Goal: Task Accomplishment & Management: Complete application form

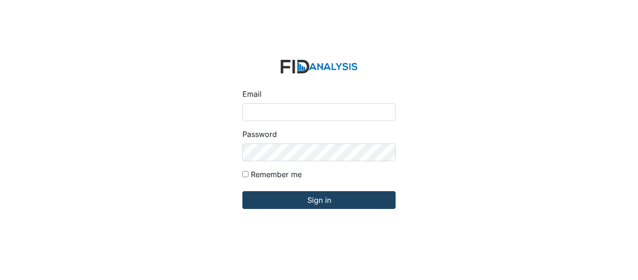
type input "[EMAIL_ADDRESS][DOMAIN_NAME]"
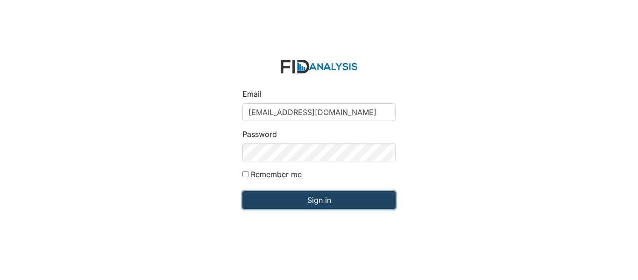
click at [283, 204] on input "Sign in" at bounding box center [318, 200] width 153 height 18
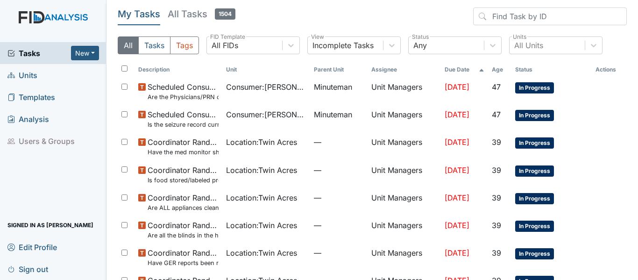
click at [31, 77] on span "Units" at bounding box center [22, 75] width 30 height 14
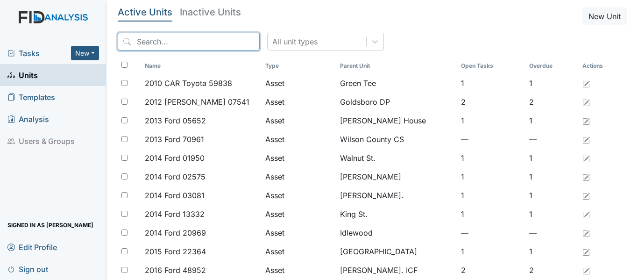
click at [138, 42] on input "search" at bounding box center [189, 42] width 142 height 18
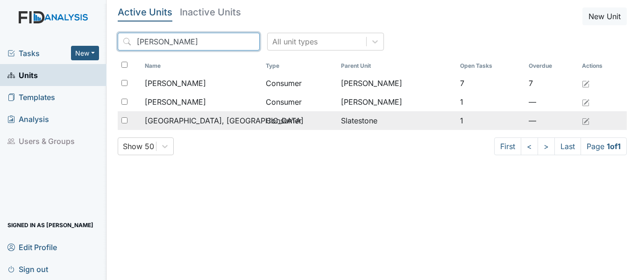
type input "[PERSON_NAME]"
click at [126, 121] on input "checkbox" at bounding box center [124, 120] width 6 height 6
checkbox input "true"
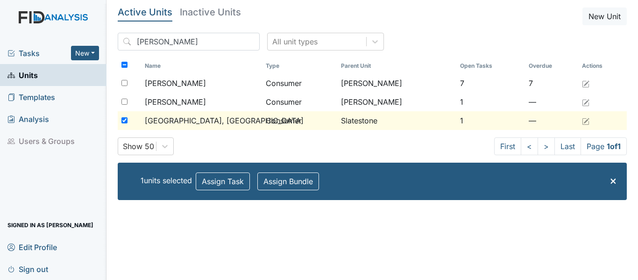
click at [164, 122] on span "[GEOGRAPHIC_DATA], [GEOGRAPHIC_DATA]" at bounding box center [224, 120] width 159 height 11
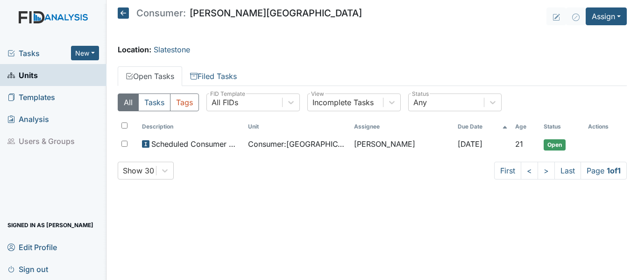
click at [121, 11] on icon at bounding box center [123, 12] width 11 height 11
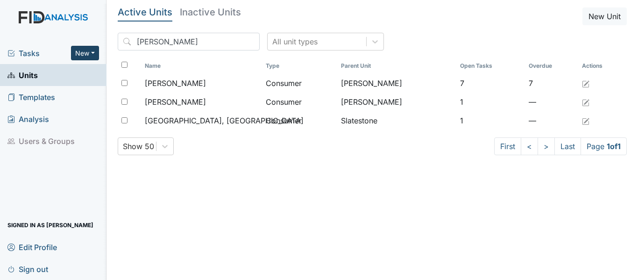
click at [94, 52] on button "New" at bounding box center [85, 53] width 28 height 14
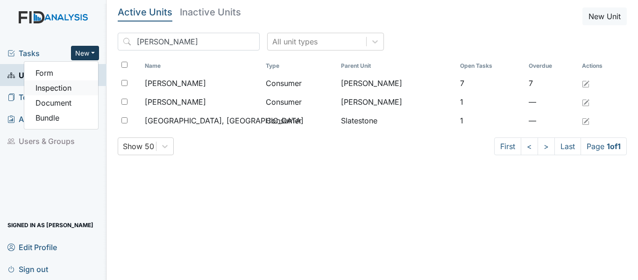
click at [49, 89] on link "Inspection" at bounding box center [61, 87] width 74 height 15
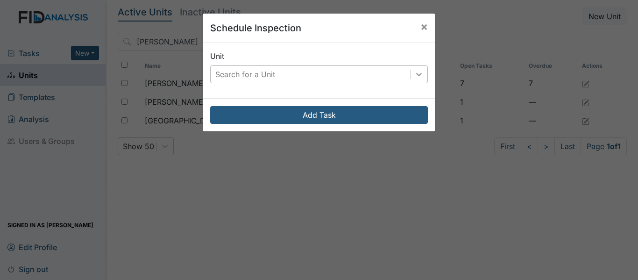
click at [415, 76] on icon at bounding box center [418, 74] width 9 height 9
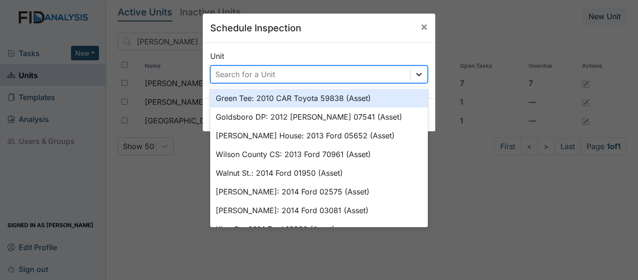
click at [410, 76] on div at bounding box center [418, 74] width 17 height 17
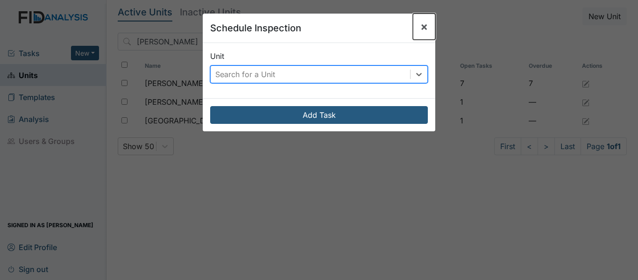
click at [416, 29] on button "×" at bounding box center [424, 27] width 22 height 26
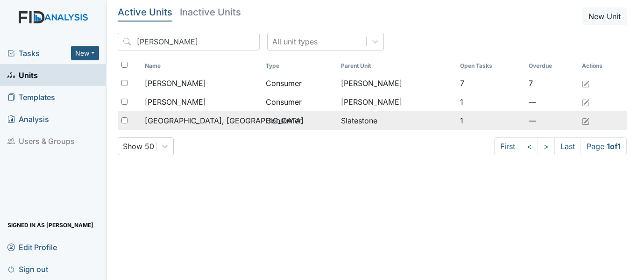
drag, startPoint x: 124, startPoint y: 120, endPoint x: 128, endPoint y: 115, distance: 6.9
click at [124, 119] on input "checkbox" at bounding box center [124, 120] width 6 height 6
checkbox input "true"
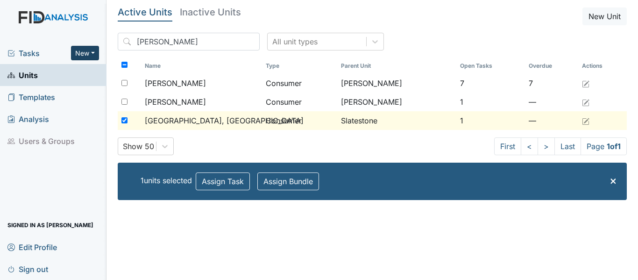
click at [94, 49] on button "New" at bounding box center [85, 53] width 28 height 14
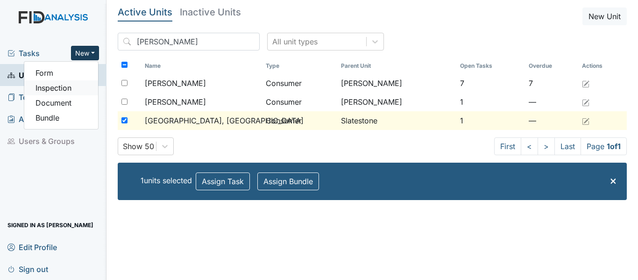
click at [64, 87] on link "Inspection" at bounding box center [61, 87] width 74 height 15
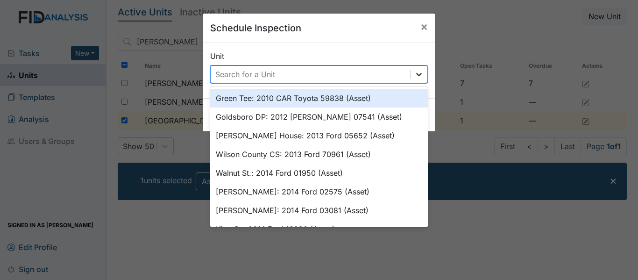
click at [415, 72] on icon at bounding box center [418, 74] width 9 height 9
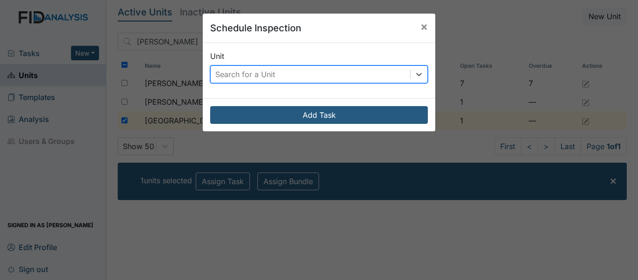
click at [401, 74] on div "Search for a Unit" at bounding box center [310, 74] width 199 height 17
click at [421, 24] on span "×" at bounding box center [423, 27] width 7 height 14
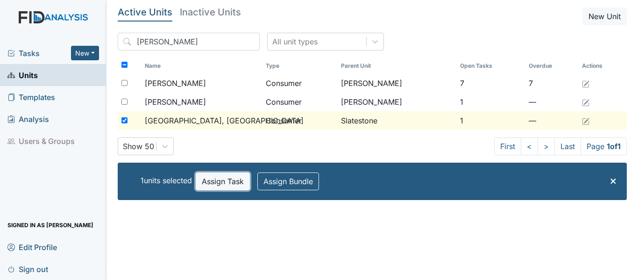
click at [230, 182] on button "Assign Task" at bounding box center [223, 181] width 54 height 18
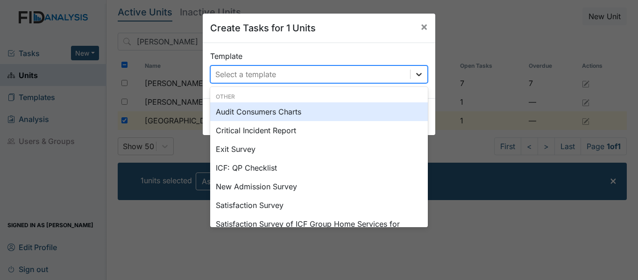
click at [414, 76] on icon at bounding box center [418, 74] width 9 height 9
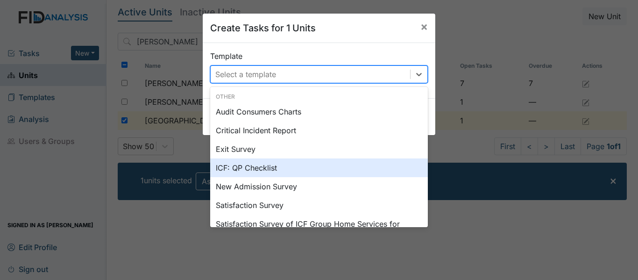
click at [256, 170] on div "ICF: QP Checklist" at bounding box center [319, 167] width 218 height 19
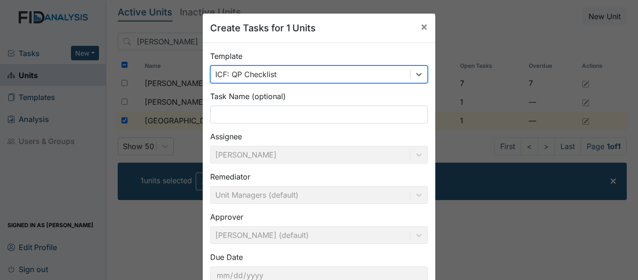
scroll to position [70, 0]
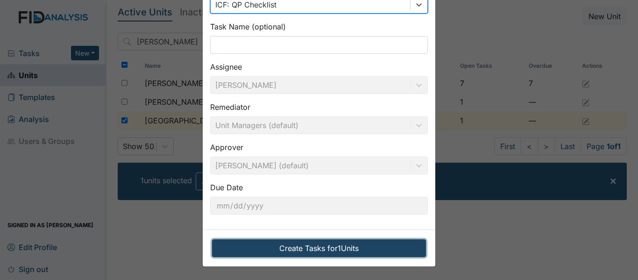
click at [295, 250] on button "Create Tasks for 1 Units" at bounding box center [319, 248] width 214 height 18
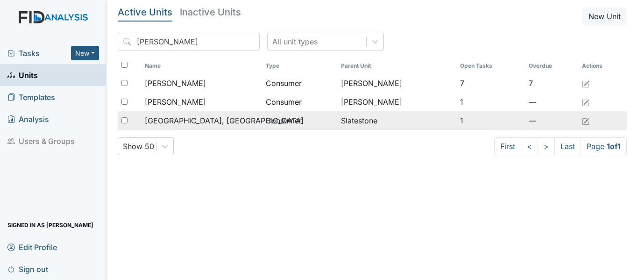
click at [278, 120] on td "Consumer" at bounding box center [299, 120] width 75 height 19
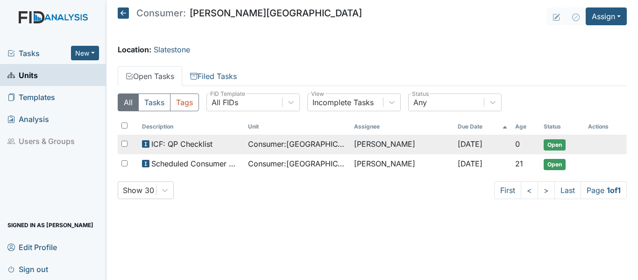
click at [125, 142] on input "checkbox" at bounding box center [124, 144] width 6 height 6
checkbox input "true"
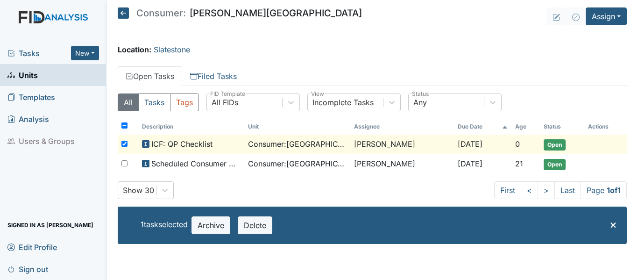
click at [548, 141] on span "Open" at bounding box center [554, 144] width 22 height 11
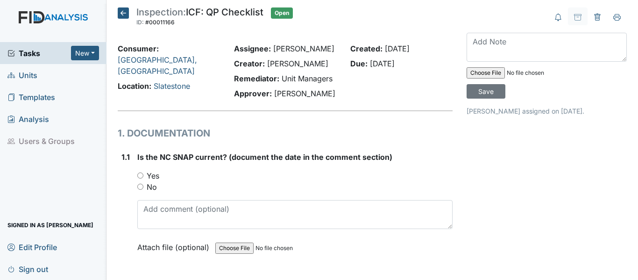
click at [141, 173] on input "Yes" at bounding box center [140, 175] width 6 height 6
radio input "true"
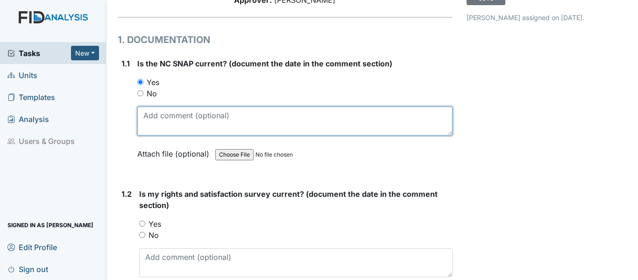
click at [145, 125] on textarea at bounding box center [294, 120] width 315 height 29
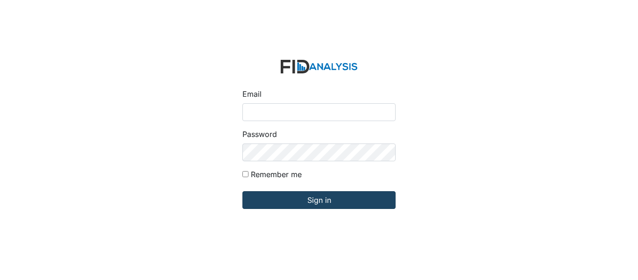
type input "[EMAIL_ADDRESS][DOMAIN_NAME]"
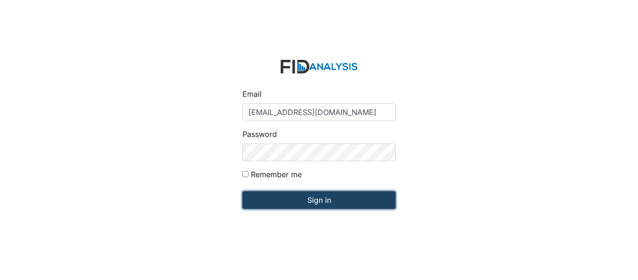
click at [305, 205] on input "Sign in" at bounding box center [318, 200] width 153 height 18
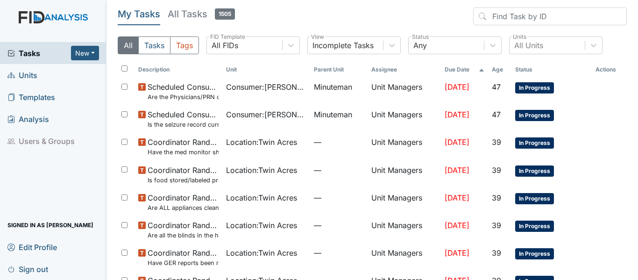
click at [30, 75] on span "Units" at bounding box center [22, 75] width 30 height 14
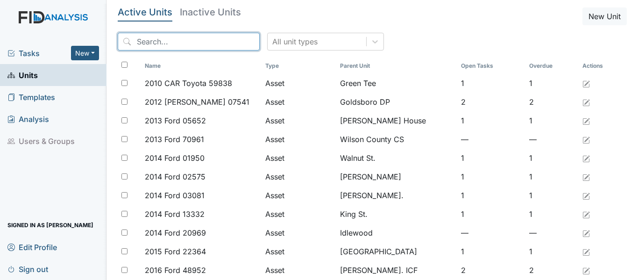
click at [132, 41] on input "search" at bounding box center [189, 42] width 142 height 18
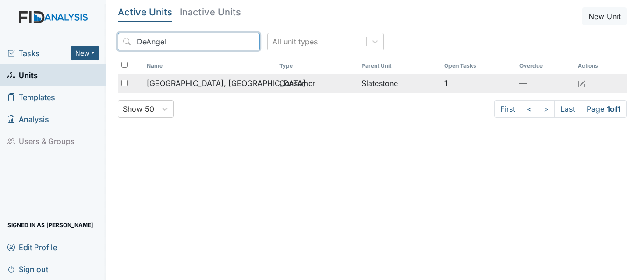
type input "DeAngel"
click at [207, 88] on span "[GEOGRAPHIC_DATA], [GEOGRAPHIC_DATA]" at bounding box center [226, 82] width 159 height 11
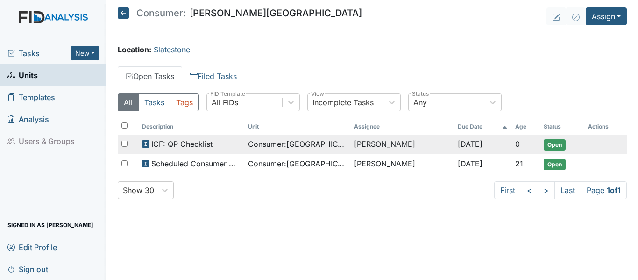
click at [125, 142] on input "checkbox" at bounding box center [124, 144] width 6 height 6
checkbox input "true"
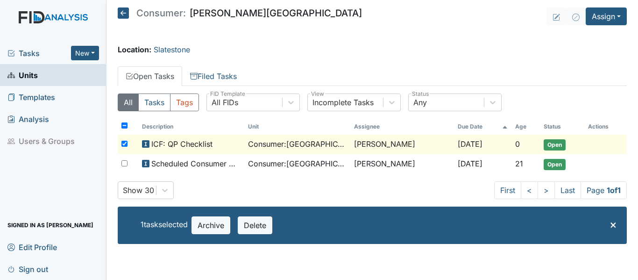
click at [554, 145] on span "Open" at bounding box center [554, 144] width 22 height 11
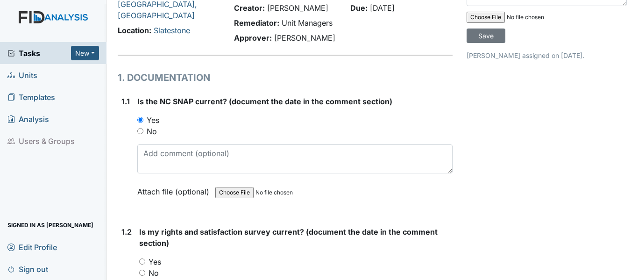
scroll to position [140, 0]
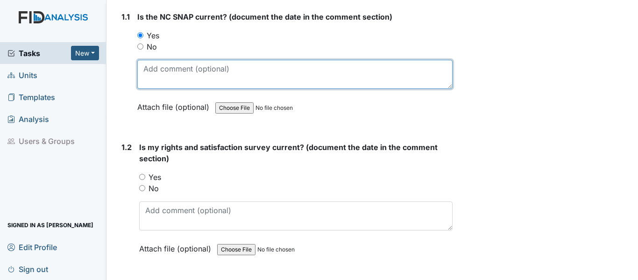
click at [141, 69] on textarea at bounding box center [294, 74] width 315 height 29
type textarea "[DATE]"
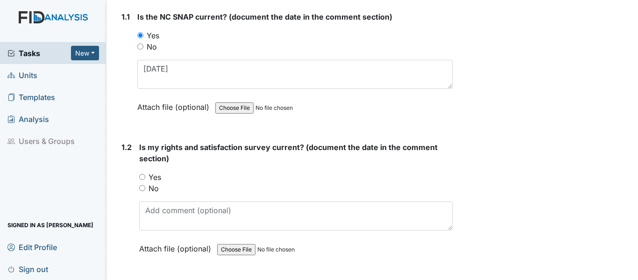
click at [142, 177] on input "Yes" at bounding box center [142, 177] width 6 height 6
radio input "true"
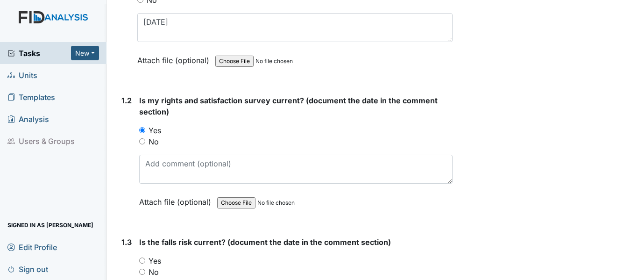
scroll to position [233, 0]
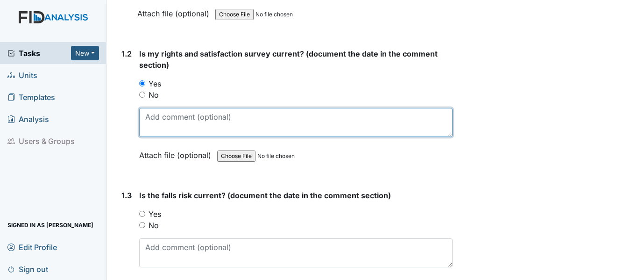
click at [152, 119] on textarea at bounding box center [295, 122] width 313 height 29
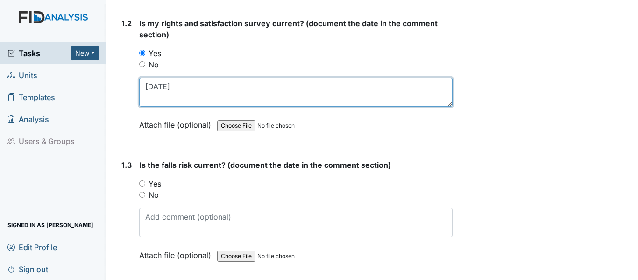
scroll to position [280, 0]
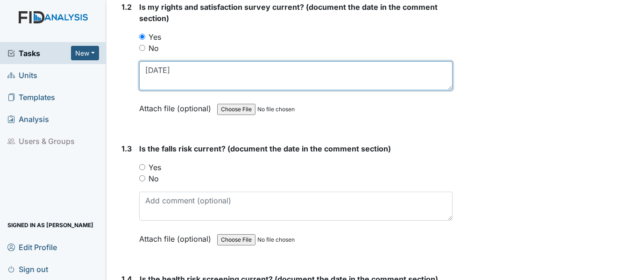
type textarea "11-20-24"
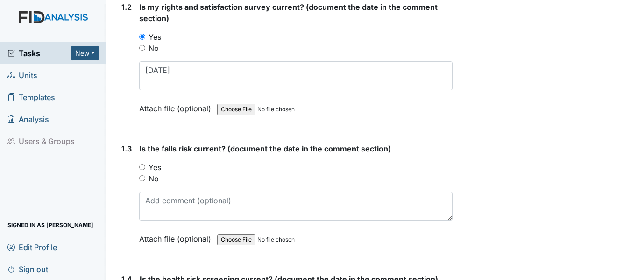
click at [141, 168] on input "Yes" at bounding box center [142, 167] width 6 height 6
radio input "true"
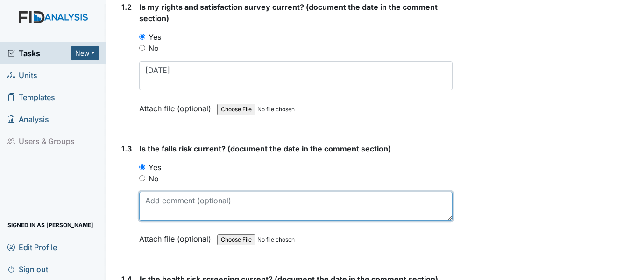
click at [152, 208] on textarea at bounding box center [295, 205] width 313 height 29
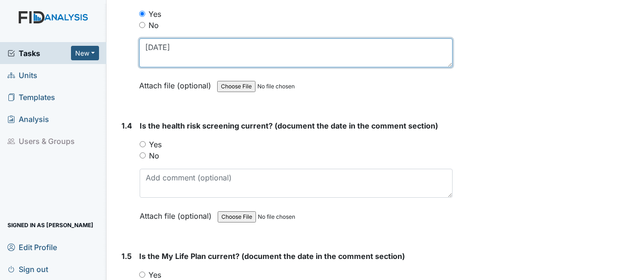
scroll to position [467, 0]
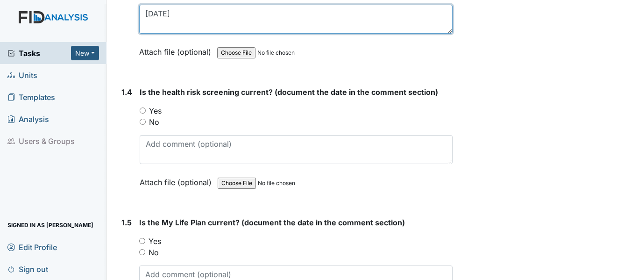
type textarea "11-20-24"
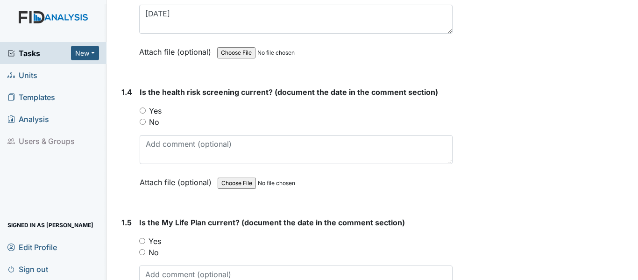
click at [140, 108] on input "Yes" at bounding box center [143, 110] width 6 height 6
radio input "true"
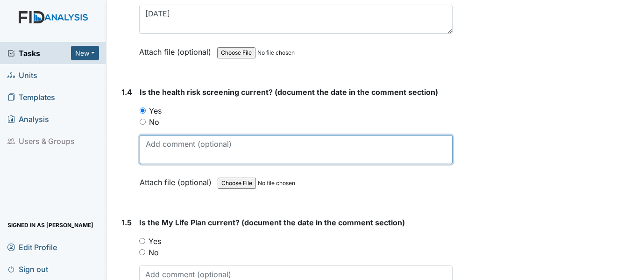
drag, startPoint x: 144, startPoint y: 145, endPoint x: 156, endPoint y: 143, distance: 11.9
click at [145, 145] on textarea at bounding box center [296, 149] width 313 height 29
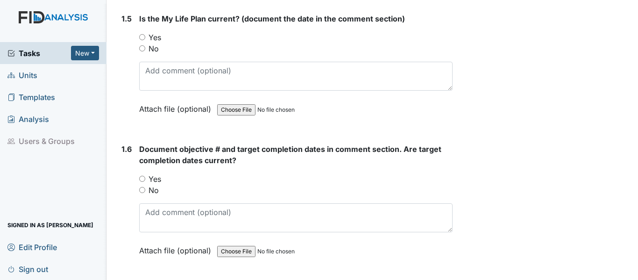
scroll to position [653, 0]
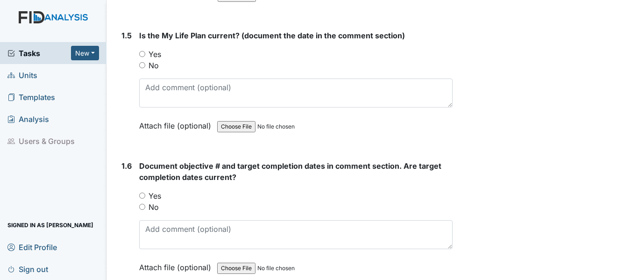
type textarea "11-20-24"
click at [142, 55] on input "Yes" at bounding box center [142, 54] width 6 height 6
radio input "true"
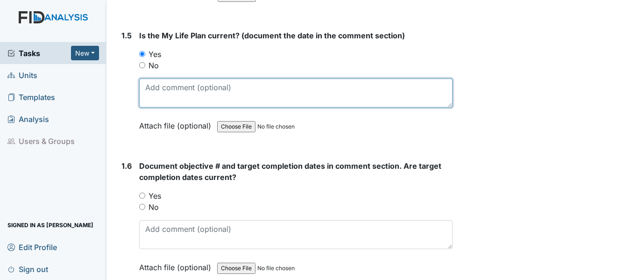
click at [158, 93] on textarea at bounding box center [295, 92] width 313 height 29
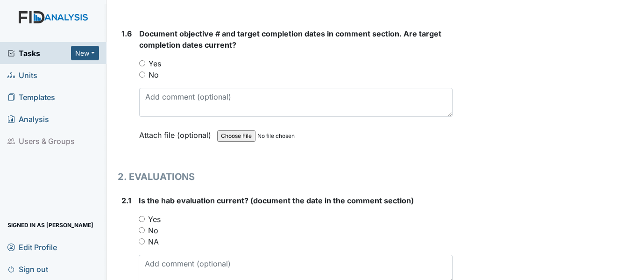
scroll to position [794, 0]
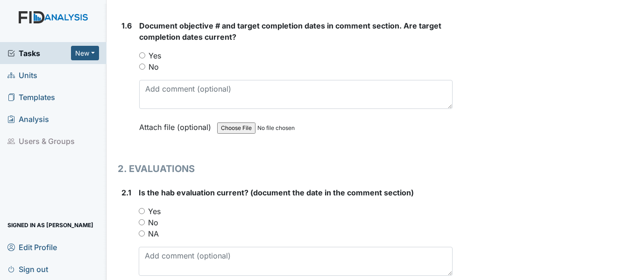
type textarea "11-20-24"
click at [142, 55] on input "Yes" at bounding box center [142, 55] width 6 height 6
radio input "true"
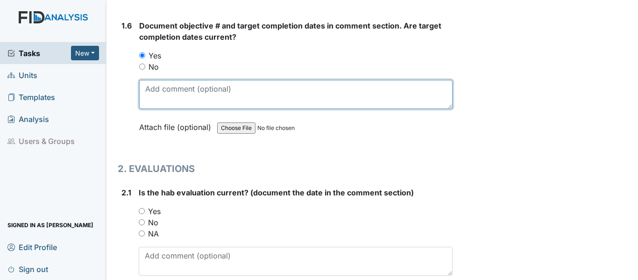
click at [150, 88] on textarea at bounding box center [295, 94] width 313 height 29
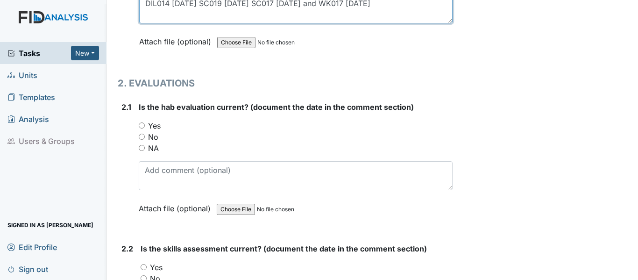
scroll to position [1074, 0]
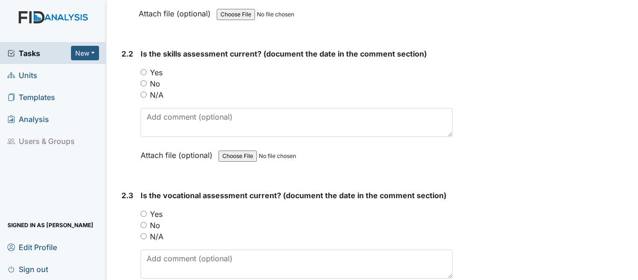
type textarea "DIL014 12/31/25 SC019 12/31/25 SC017 2-28-26 and WK017 2-28-26"
click at [141, 70] on input "Yes" at bounding box center [144, 72] width 6 height 6
radio input "true"
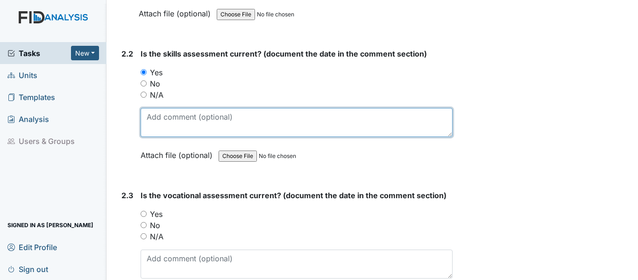
click at [150, 123] on textarea at bounding box center [297, 122] width 312 height 29
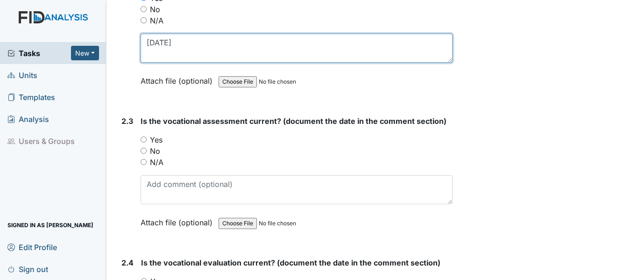
scroll to position [1260, 0]
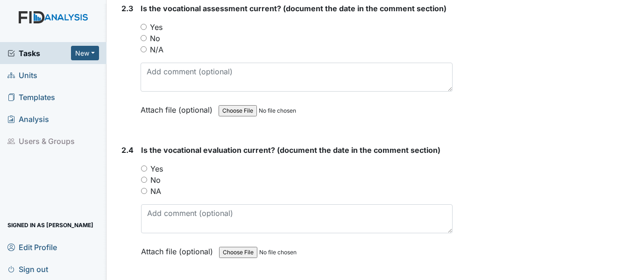
type textarea "11-20-24"
click at [144, 25] on input "Yes" at bounding box center [144, 27] width 6 height 6
radio input "true"
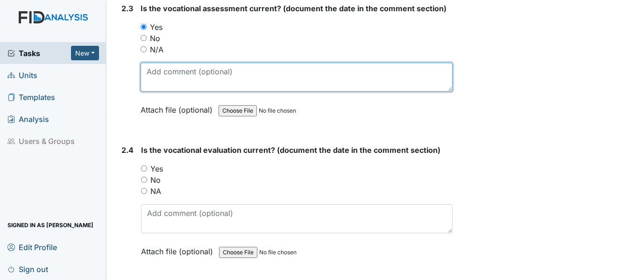
click at [148, 75] on textarea at bounding box center [297, 77] width 312 height 29
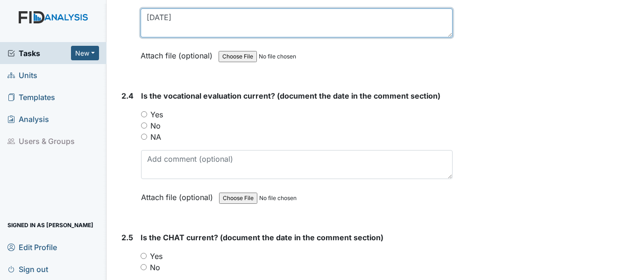
scroll to position [1400, 0]
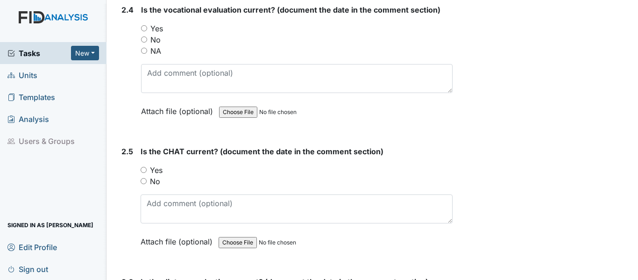
type textarea "11-20-24"
click at [144, 26] on input "Yes" at bounding box center [144, 28] width 6 height 6
radio input "true"
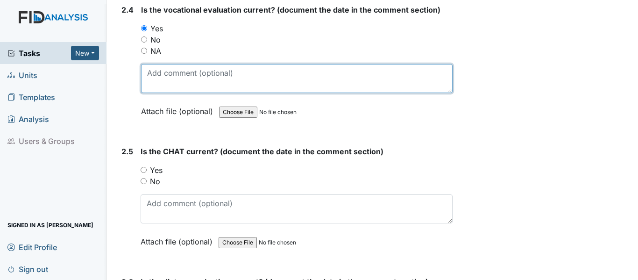
click at [153, 70] on textarea at bounding box center [296, 78] width 311 height 29
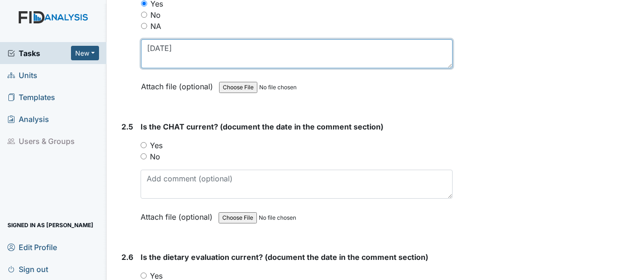
scroll to position [1447, 0]
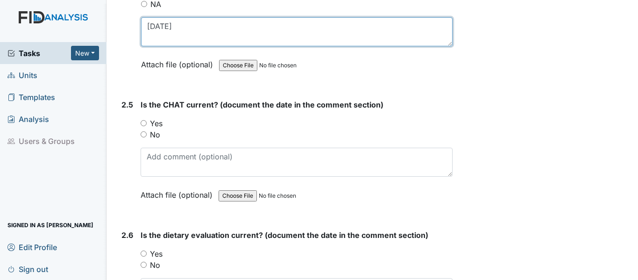
type textarea "11-20-24"
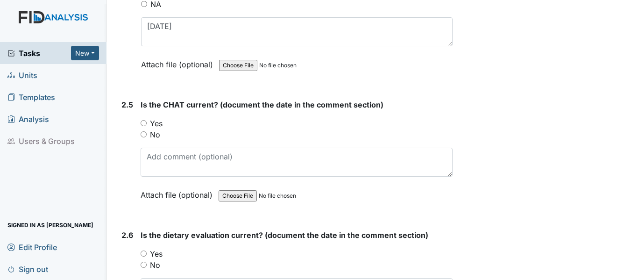
click at [145, 122] on input "Yes" at bounding box center [144, 123] width 6 height 6
radio input "true"
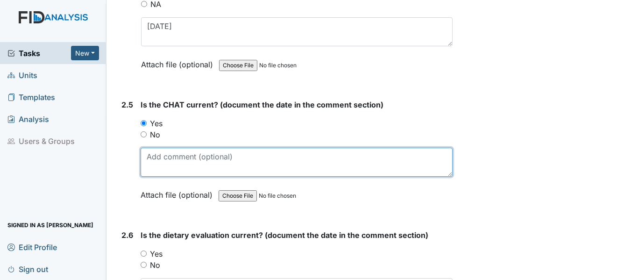
click at [161, 157] on textarea at bounding box center [297, 162] width 312 height 29
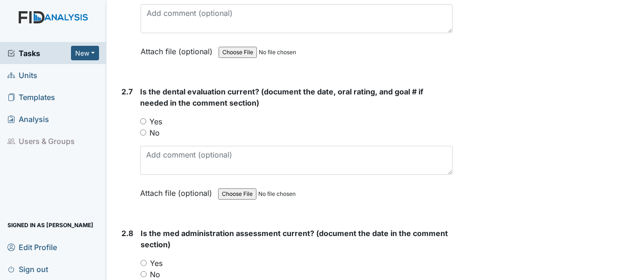
scroll to position [1727, 0]
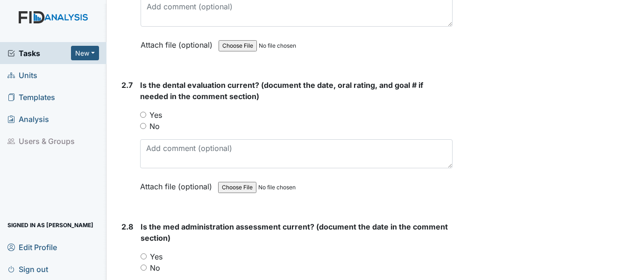
type textarea "11-20-24"
click at [143, 113] on input "Yes" at bounding box center [143, 115] width 6 height 6
radio input "true"
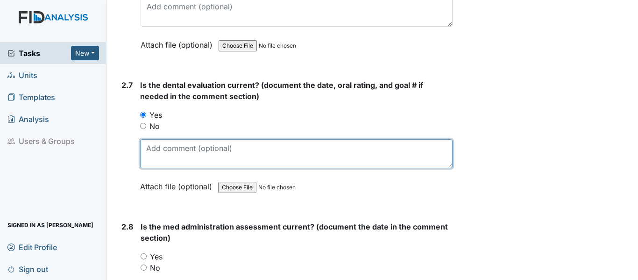
click at [150, 140] on textarea at bounding box center [296, 153] width 312 height 29
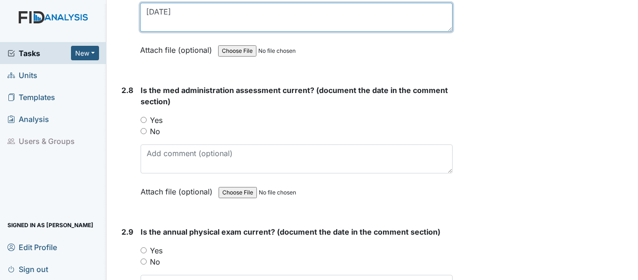
scroll to position [1867, 0]
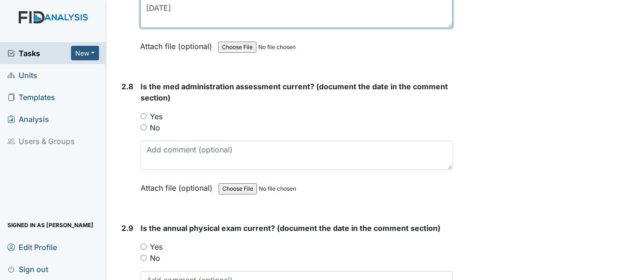
type textarea "6-19-25"
click at [144, 116] on input "Yes" at bounding box center [144, 116] width 6 height 6
radio input "true"
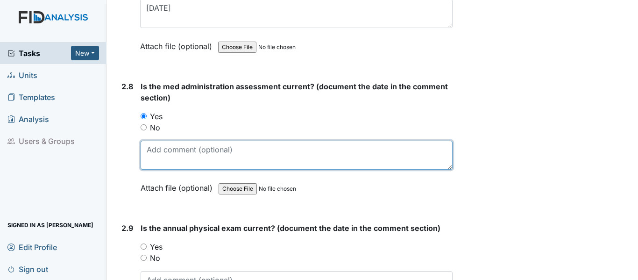
click at [153, 150] on textarea at bounding box center [297, 155] width 312 height 29
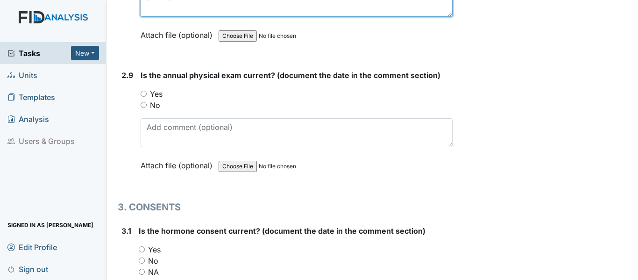
scroll to position [2054, 0]
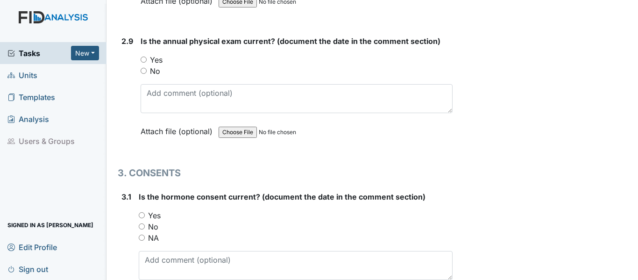
type textarea "3-27-25"
click at [142, 60] on input "Yes" at bounding box center [144, 59] width 6 height 6
radio input "true"
click at [141, 236] on input "NA" at bounding box center [142, 237] width 6 height 6
radio input "true"
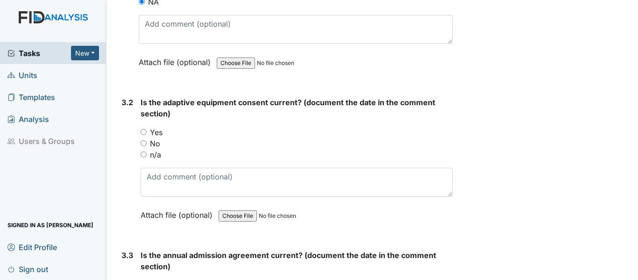
scroll to position [2287, 0]
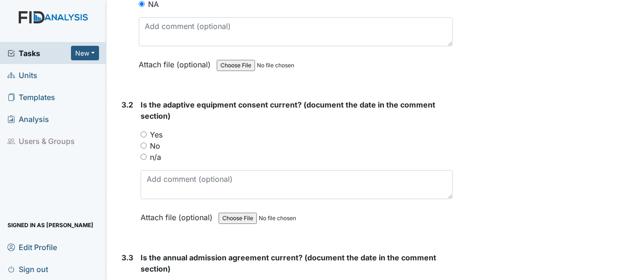
click at [144, 134] on input "Yes" at bounding box center [144, 134] width 6 height 6
radio input "true"
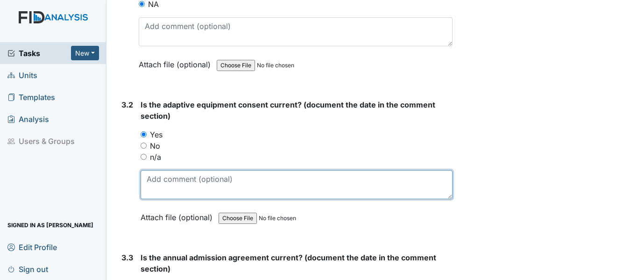
click at [155, 181] on textarea at bounding box center [297, 184] width 312 height 29
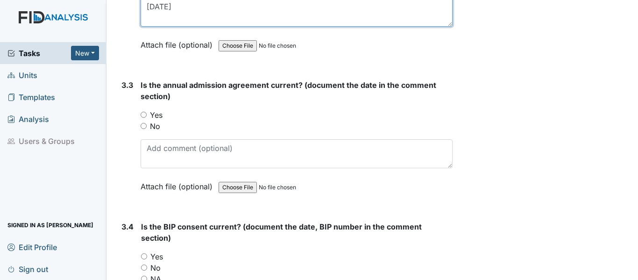
scroll to position [2474, 0]
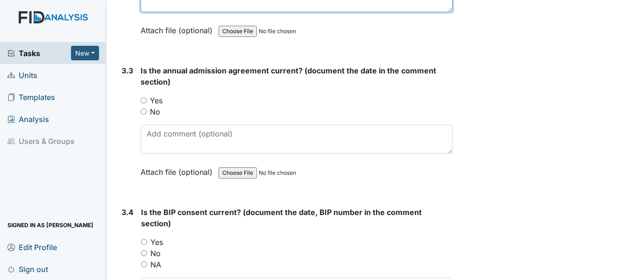
type textarea "3-9-25"
click at [149, 102] on div "Yes" at bounding box center [297, 100] width 312 height 11
click at [145, 99] on input "Yes" at bounding box center [144, 100] width 6 height 6
radio input "true"
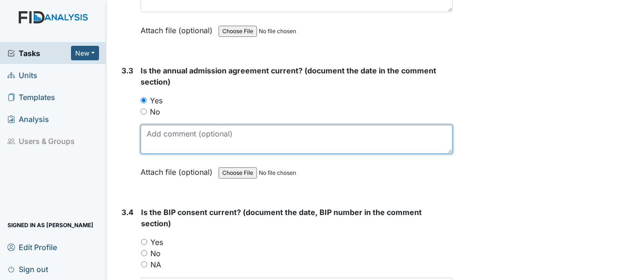
click at [166, 133] on textarea at bounding box center [297, 139] width 312 height 29
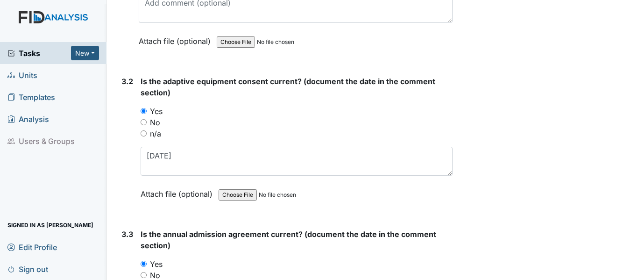
scroll to position [2334, 0]
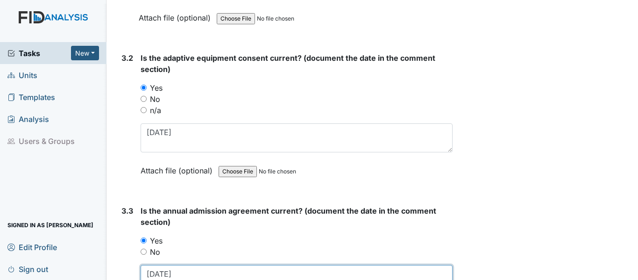
type textarea "3-9-26"
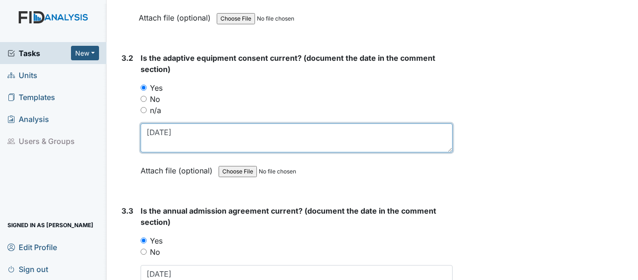
click at [173, 132] on textarea "3-9-25" at bounding box center [297, 137] width 312 height 29
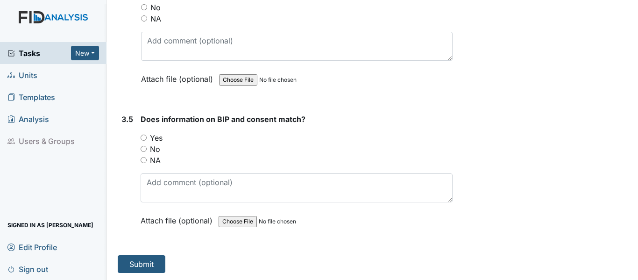
scroll to position [2720, 0]
type textarea "3-9-26"
click at [144, 135] on input "Yes" at bounding box center [144, 137] width 6 height 6
radio input "true"
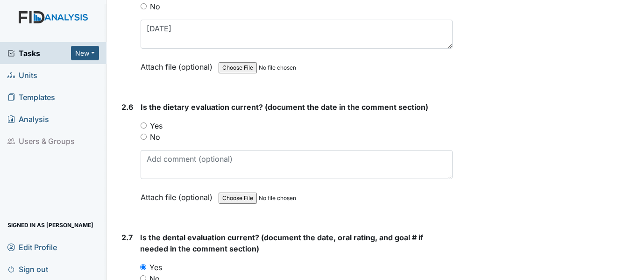
scroll to position [1553, 0]
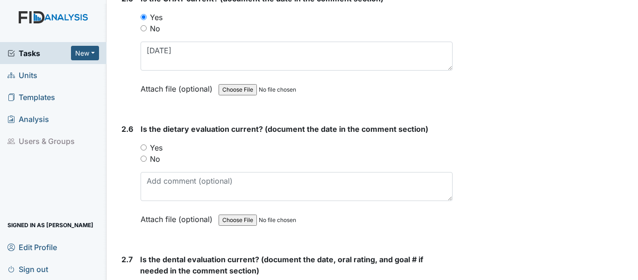
click at [147, 142] on div "Yes" at bounding box center [297, 147] width 312 height 11
click at [144, 148] on input "Yes" at bounding box center [144, 147] width 6 height 6
radio input "true"
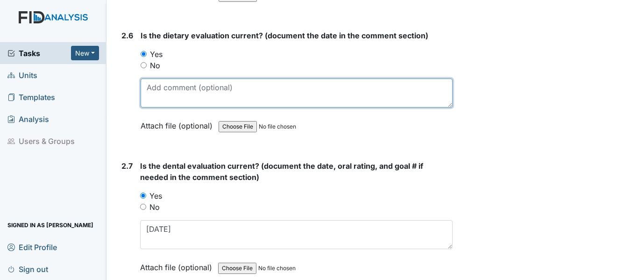
click at [142, 86] on textarea at bounding box center [297, 92] width 312 height 29
type textarea "6-19-25"
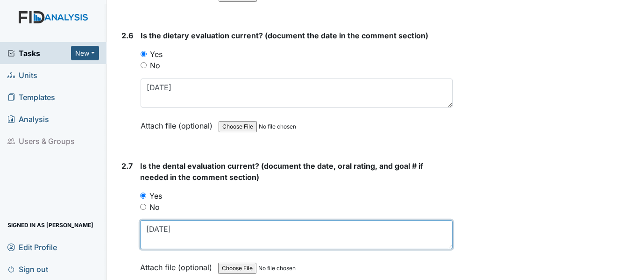
click at [160, 229] on textarea "6-19-25" at bounding box center [296, 234] width 312 height 29
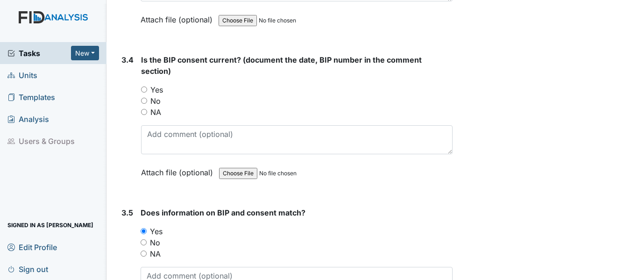
scroll to position [2720, 0]
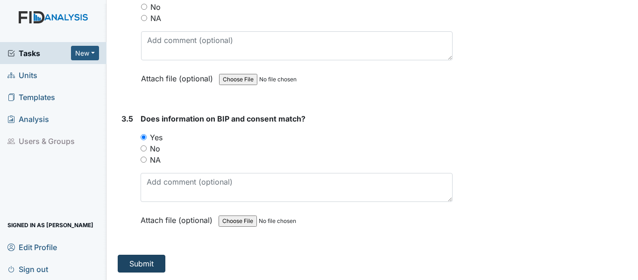
type textarea "6-6-25"
click at [156, 264] on button "Submit" at bounding box center [142, 263] width 48 height 18
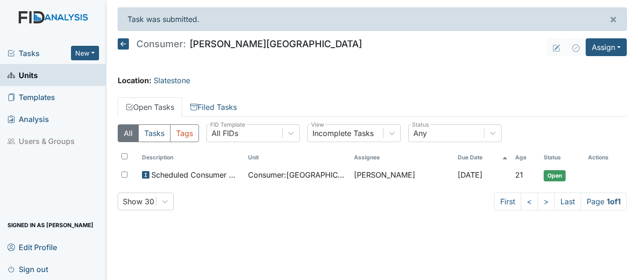
click at [123, 43] on icon at bounding box center [123, 43] width 11 height 11
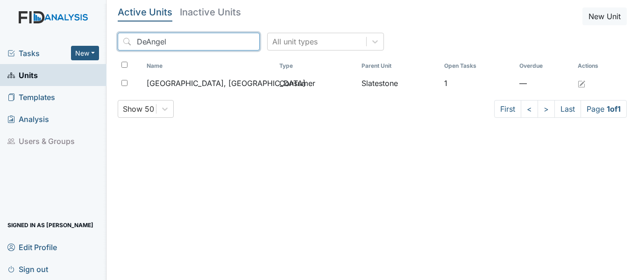
click at [169, 41] on input "DeAngel" at bounding box center [189, 42] width 142 height 18
type input "D"
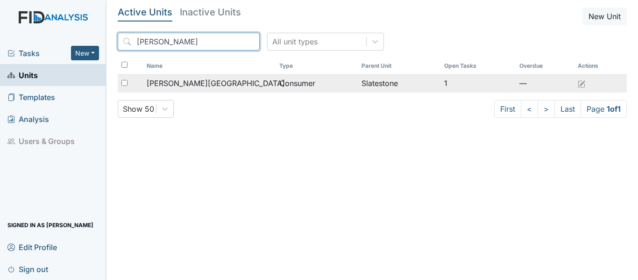
type input "[PERSON_NAME]"
click at [126, 83] on input "checkbox" at bounding box center [124, 83] width 6 height 6
checkbox input "true"
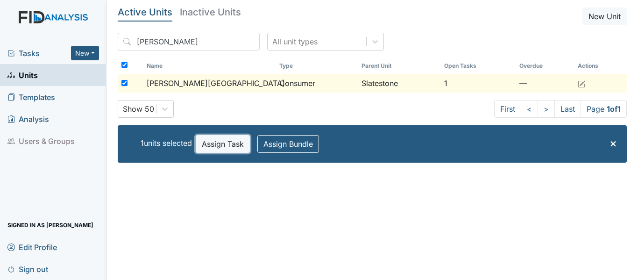
click at [232, 142] on button "Assign Task" at bounding box center [223, 144] width 54 height 18
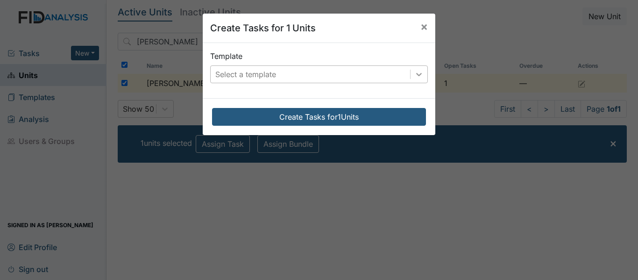
click at [418, 73] on icon at bounding box center [419, 74] width 6 height 3
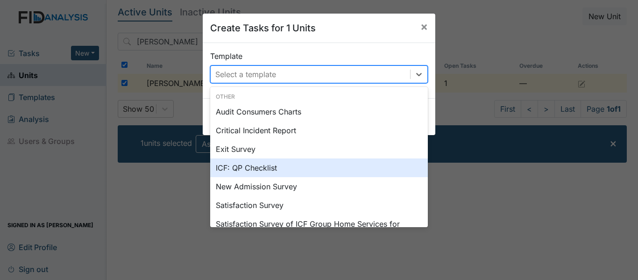
click at [253, 169] on div "ICF: QP Checklist" at bounding box center [319, 167] width 218 height 19
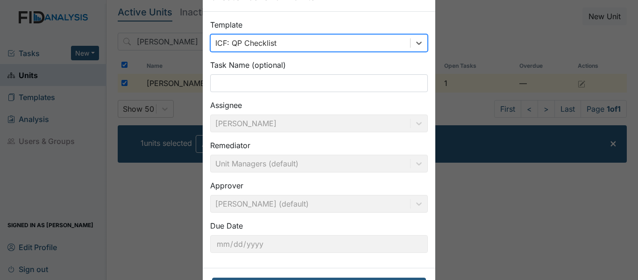
scroll to position [70, 0]
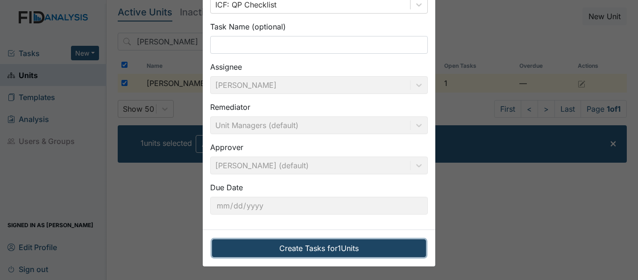
click at [284, 246] on button "Create Tasks for 1 Units" at bounding box center [319, 248] width 214 height 18
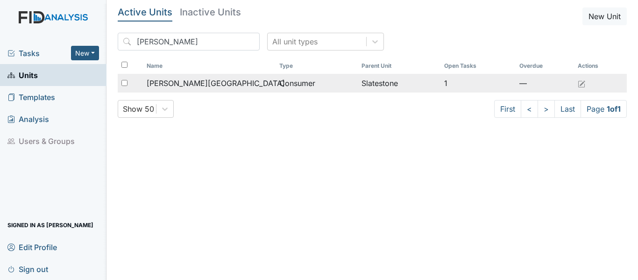
click at [213, 86] on div "[PERSON_NAME][GEOGRAPHIC_DATA]" at bounding box center [209, 82] width 125 height 11
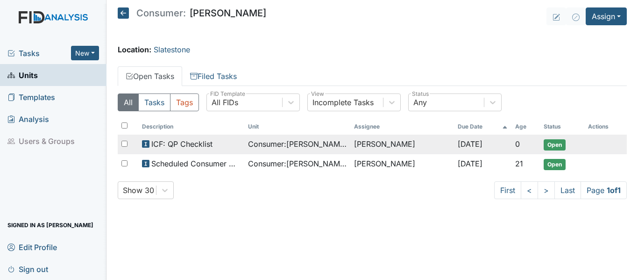
click at [123, 141] on input "checkbox" at bounding box center [124, 144] width 6 height 6
checkbox input "true"
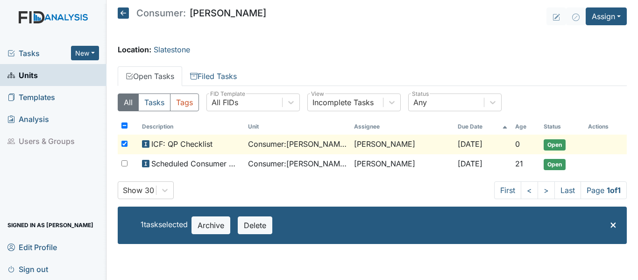
click at [553, 142] on span "Open" at bounding box center [554, 144] width 22 height 11
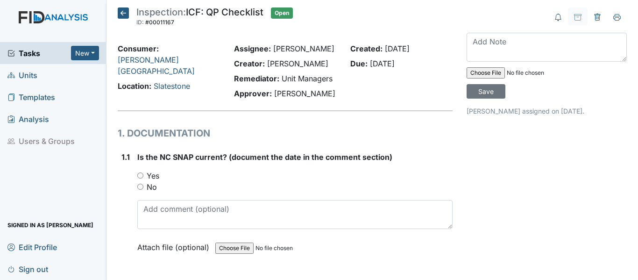
click at [138, 173] on input "Yes" at bounding box center [140, 175] width 6 height 6
radio input "true"
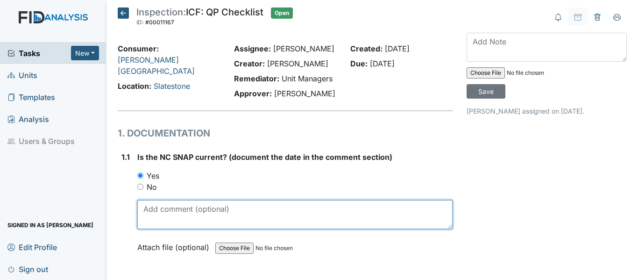
click at [142, 207] on textarea at bounding box center [294, 214] width 315 height 29
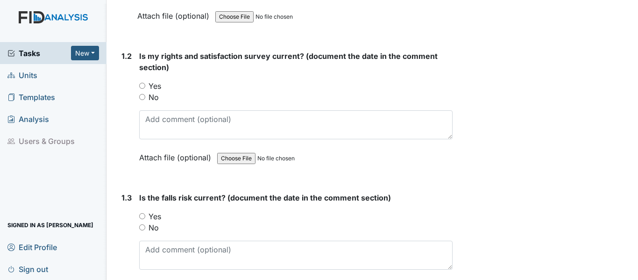
scroll to position [233, 0]
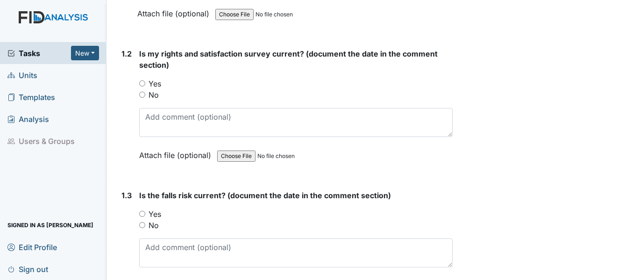
type textarea "7-29-25"
click at [141, 84] on input "Yes" at bounding box center [142, 83] width 6 height 6
radio input "true"
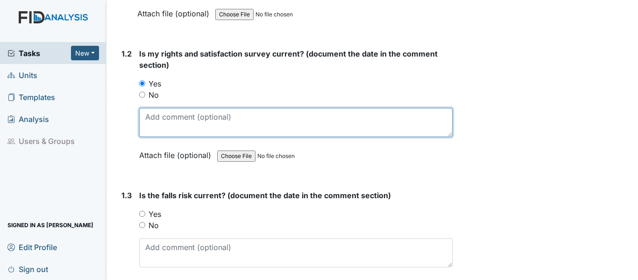
click at [151, 118] on textarea at bounding box center [295, 122] width 313 height 29
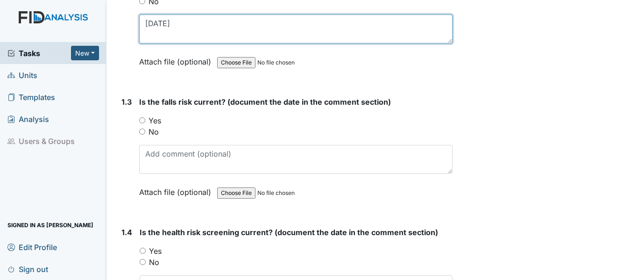
type textarea "4-18-25"
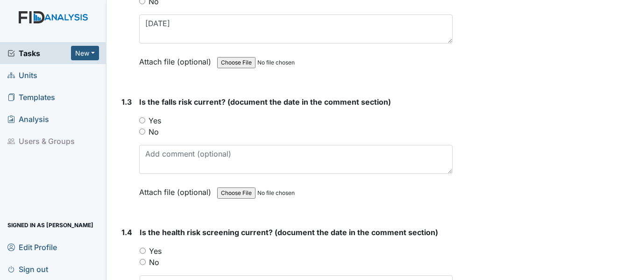
click at [138, 124] on div "1.3 Is the falls risk current? (document the date in the comment section) You m…" at bounding box center [285, 153] width 335 height 115
click at [142, 121] on input "Yes" at bounding box center [142, 120] width 6 height 6
radio input "true"
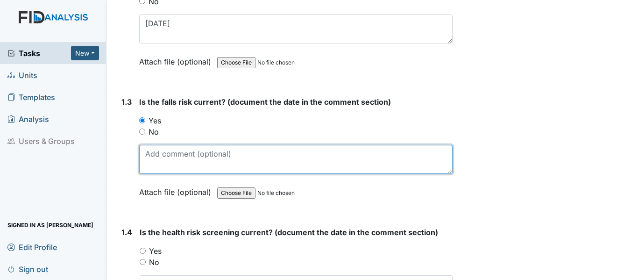
click at [156, 156] on textarea at bounding box center [295, 159] width 313 height 29
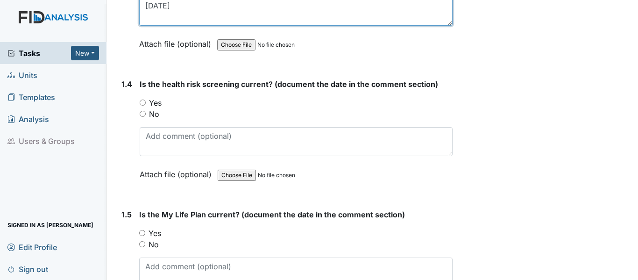
scroll to position [607, 0]
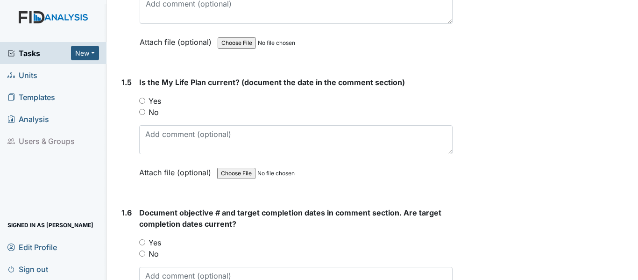
type textarea "4-18-25"
click at [145, 100] on div "Yes" at bounding box center [295, 100] width 313 height 11
click at [142, 100] on input "Yes" at bounding box center [142, 101] width 6 height 6
radio input "true"
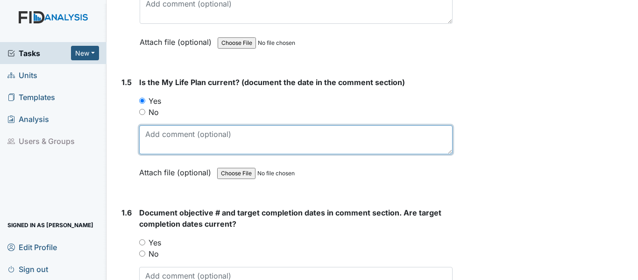
click at [155, 136] on textarea at bounding box center [295, 139] width 313 height 29
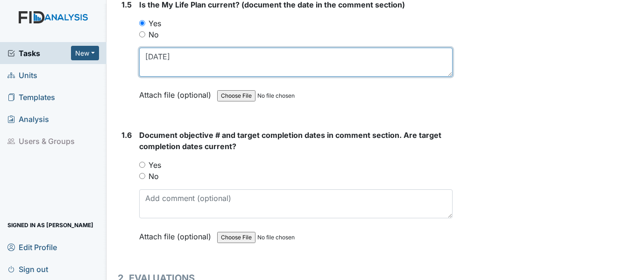
scroll to position [700, 0]
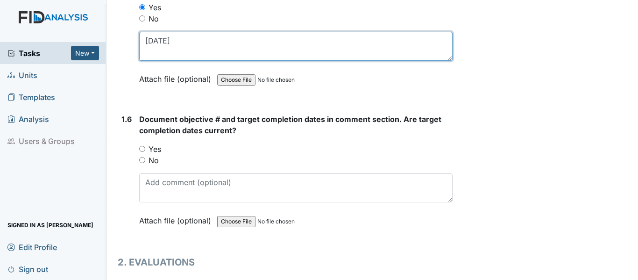
type textarea "4-18-25"
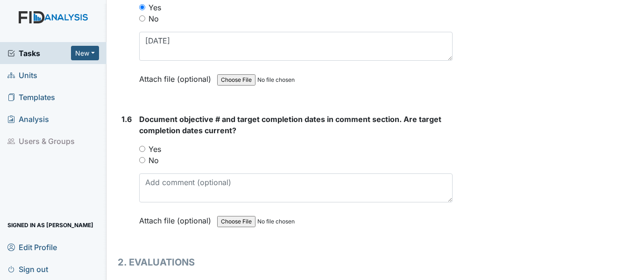
click at [143, 145] on div "Yes" at bounding box center [295, 148] width 313 height 11
click at [144, 150] on input "Yes" at bounding box center [142, 149] width 6 height 6
radio input "true"
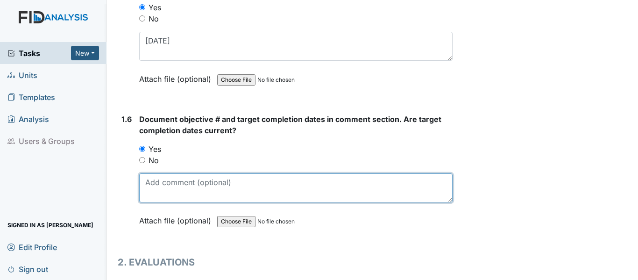
click at [148, 184] on textarea at bounding box center [295, 187] width 313 height 29
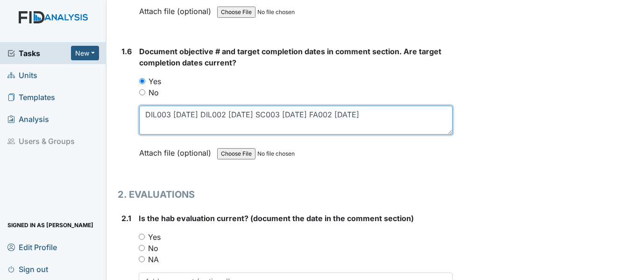
scroll to position [887, 0]
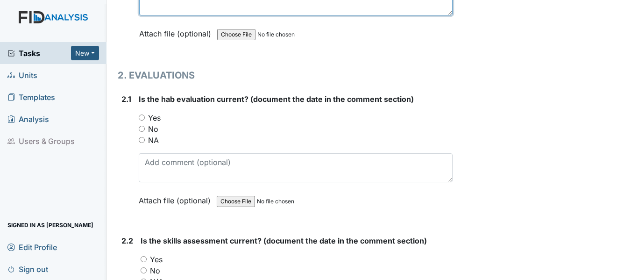
type textarea "DIL003 1/31/26 DIL002 1/31/26 SC003 1/31/26 FA002 2/28/26"
click at [140, 115] on input "Yes" at bounding box center [142, 117] width 6 height 6
radio input "true"
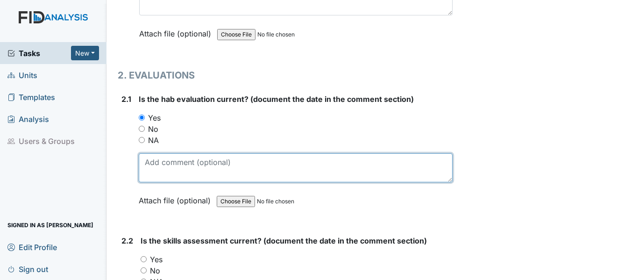
click at [141, 167] on textarea at bounding box center [296, 167] width 314 height 29
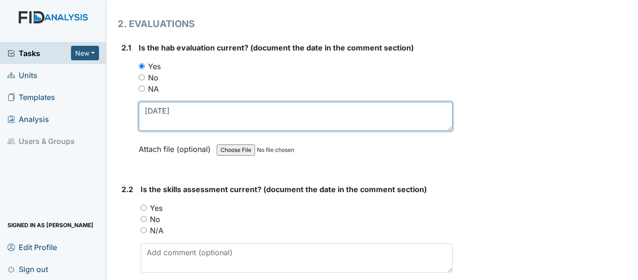
scroll to position [1074, 0]
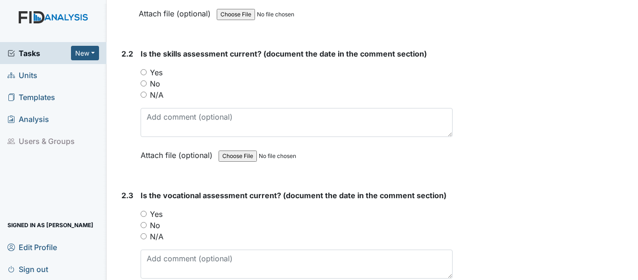
type textarea "4-18-25"
click at [143, 70] on input "Yes" at bounding box center [144, 72] width 6 height 6
radio input "true"
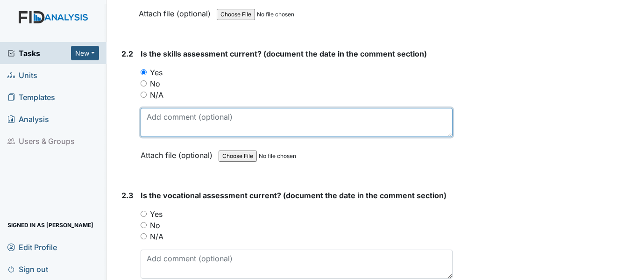
click at [149, 114] on textarea at bounding box center [297, 122] width 312 height 29
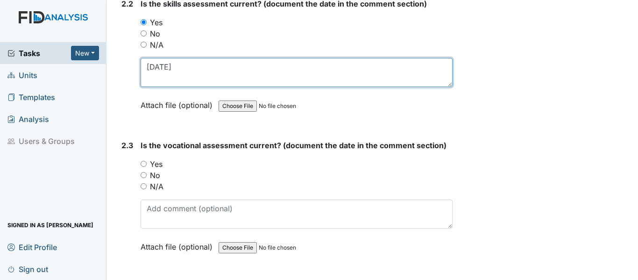
scroll to position [1214, 0]
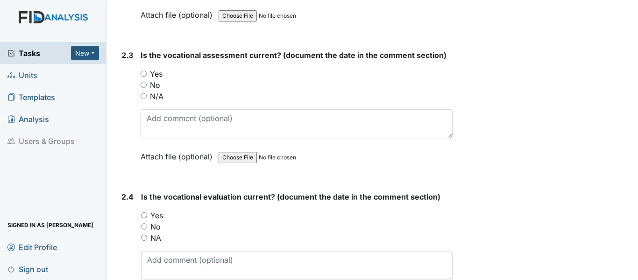
type textarea "4-18-25"
click at [142, 73] on input "Yes" at bounding box center [144, 73] width 6 height 6
radio input "true"
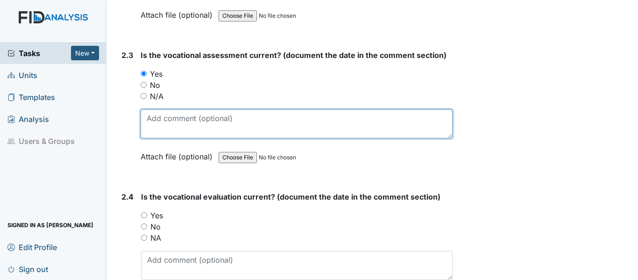
click at [152, 122] on textarea at bounding box center [297, 123] width 312 height 29
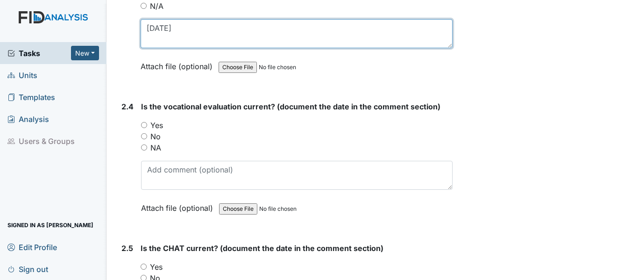
scroll to position [1354, 0]
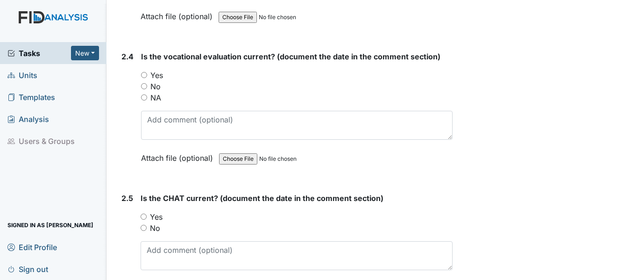
type textarea "4-18-25"
click at [145, 74] on input "Yes" at bounding box center [144, 75] width 6 height 6
radio input "true"
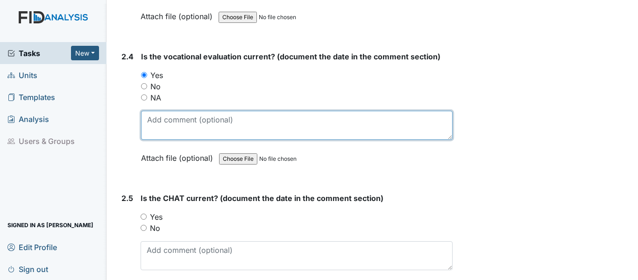
drag, startPoint x: 148, startPoint y: 120, endPoint x: 164, endPoint y: 114, distance: 17.0
click at [150, 119] on textarea at bounding box center [296, 125] width 311 height 29
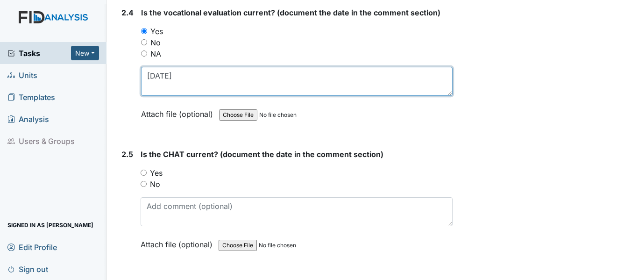
scroll to position [1447, 0]
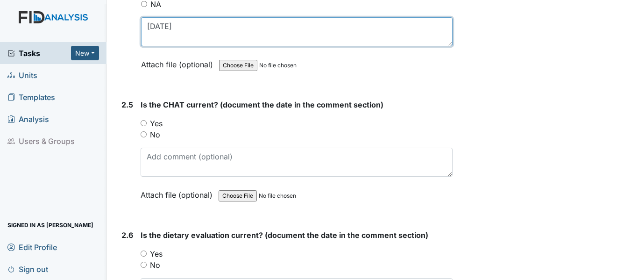
type textarea "4-18-25"
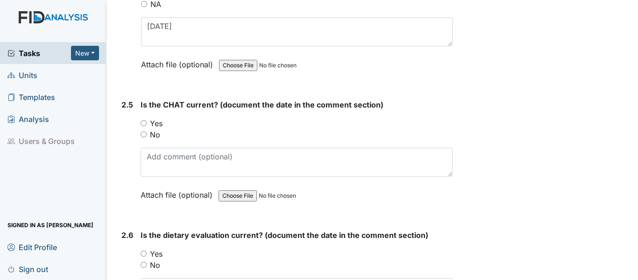
click at [142, 120] on input "Yes" at bounding box center [144, 123] width 6 height 6
radio input "true"
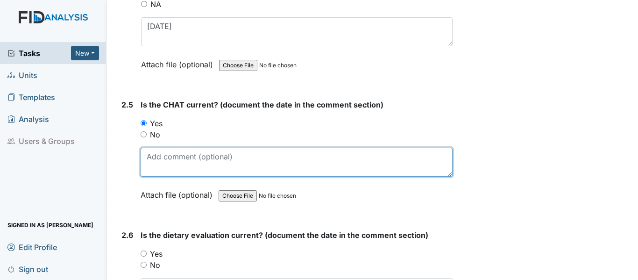
drag, startPoint x: 152, startPoint y: 159, endPoint x: 176, endPoint y: 153, distance: 24.2
click at [153, 159] on textarea at bounding box center [297, 162] width 312 height 29
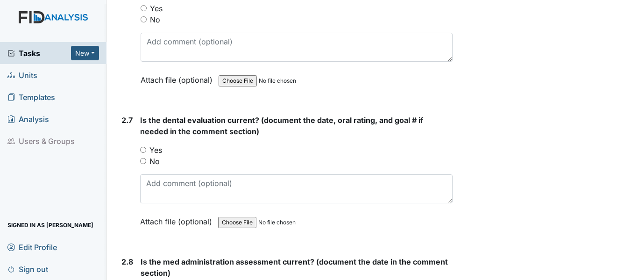
scroll to position [1634, 0]
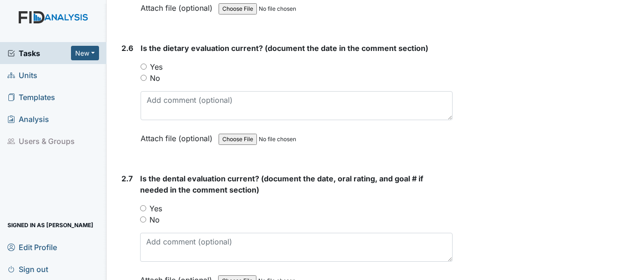
type textarea "4-18-25"
click at [145, 65] on input "Yes" at bounding box center [144, 66] width 6 height 6
radio input "true"
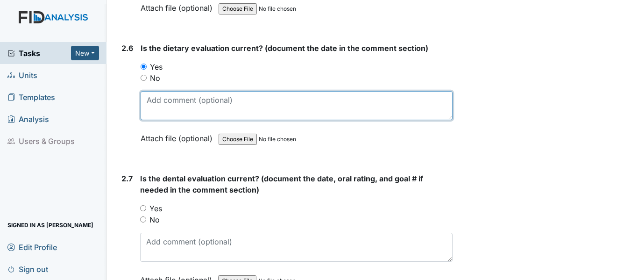
click at [148, 101] on textarea at bounding box center [297, 105] width 312 height 29
type textarea "6-19-25"
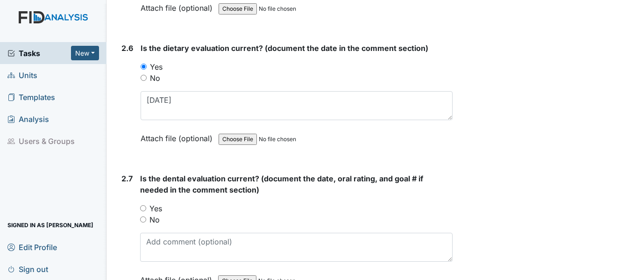
click at [144, 208] on input "Yes" at bounding box center [143, 208] width 6 height 6
radio input "true"
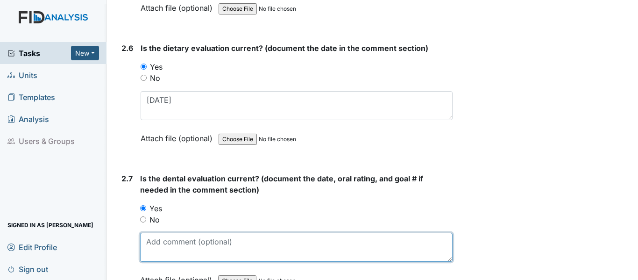
click at [148, 240] on textarea at bounding box center [296, 246] width 312 height 29
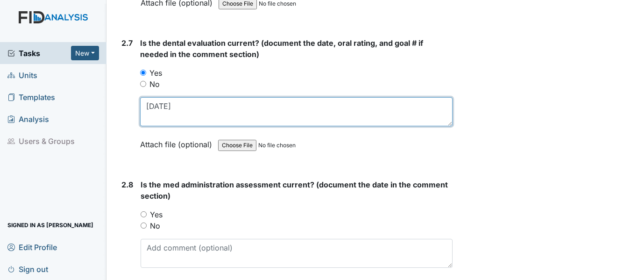
scroll to position [1774, 0]
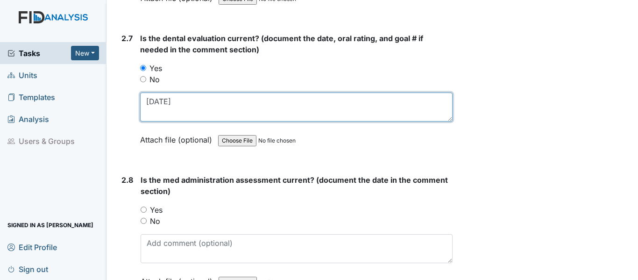
type textarea "6-6-25"
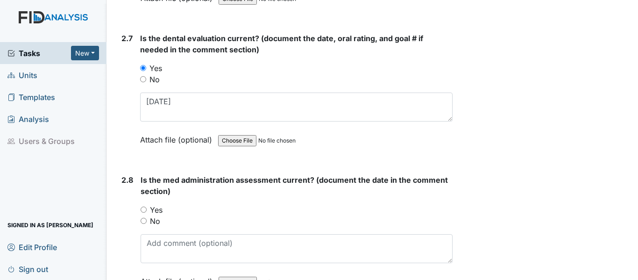
click at [144, 211] on input "Yes" at bounding box center [144, 209] width 6 height 6
radio input "true"
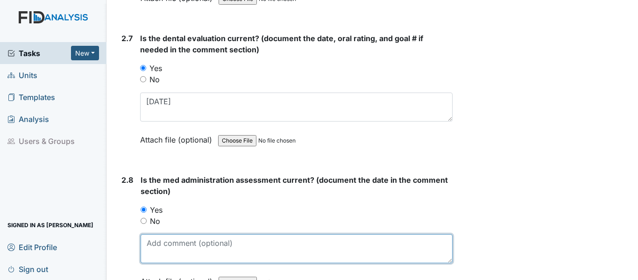
click at [148, 244] on textarea at bounding box center [297, 248] width 312 height 29
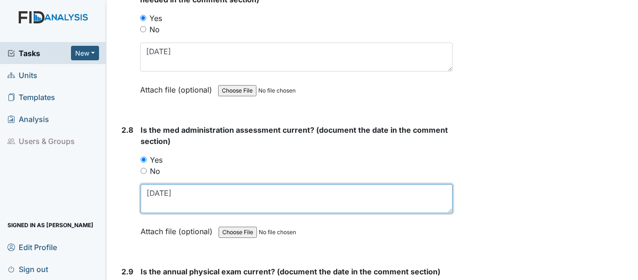
scroll to position [2101, 0]
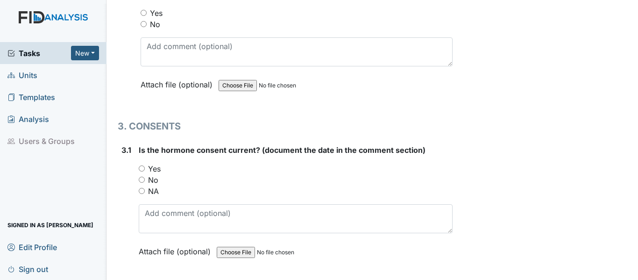
type textarea "3-27-25"
click at [141, 191] on input "NA" at bounding box center [142, 191] width 6 height 6
radio input "true"
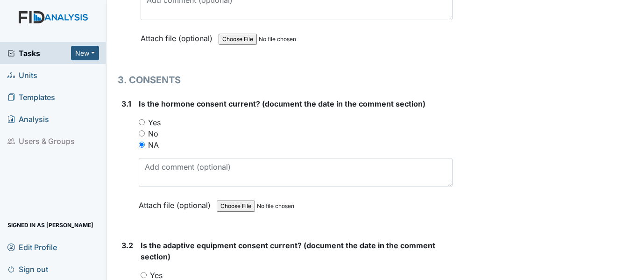
scroll to position [2241, 0]
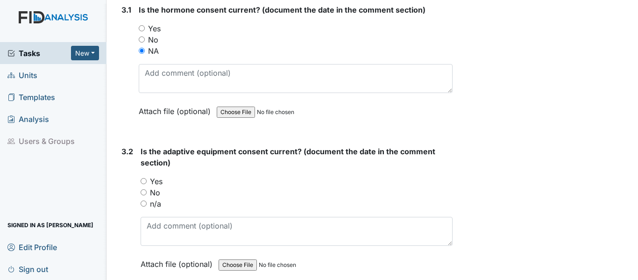
click at [144, 204] on input "n/a" at bounding box center [144, 203] width 6 height 6
radio input "true"
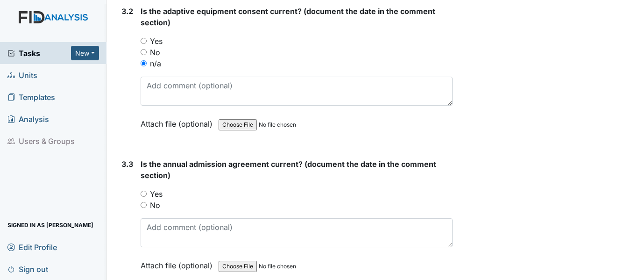
click at [143, 194] on input "Yes" at bounding box center [144, 193] width 6 height 6
radio input "true"
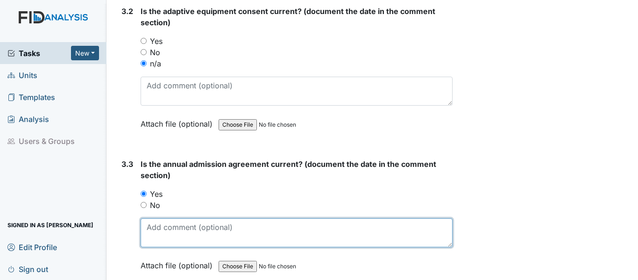
click at [146, 222] on textarea at bounding box center [297, 232] width 312 height 29
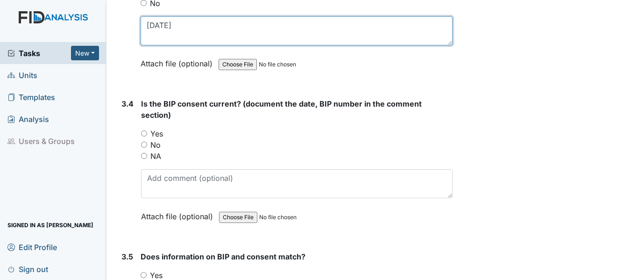
scroll to position [2567, 0]
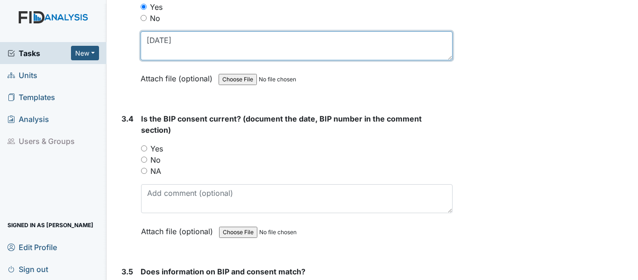
type textarea "3-27-26"
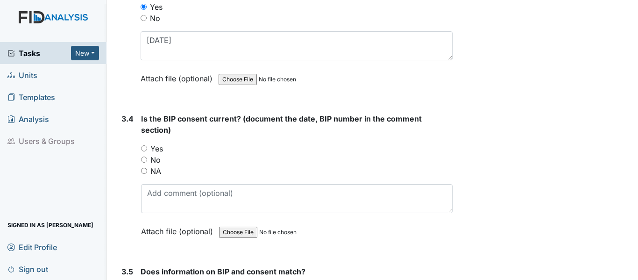
click at [146, 148] on input "Yes" at bounding box center [144, 148] width 6 height 6
radio input "true"
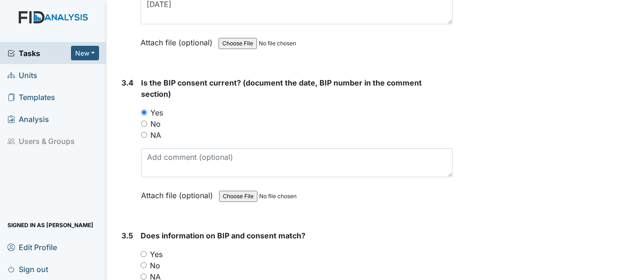
scroll to position [2614, 0]
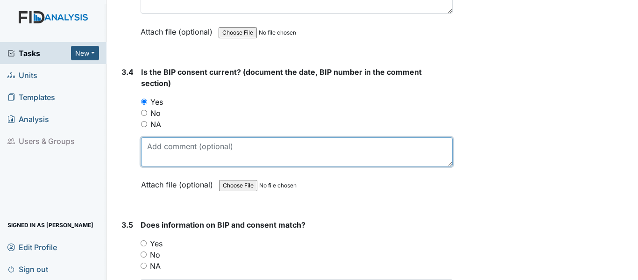
click at [148, 148] on textarea at bounding box center [296, 151] width 311 height 29
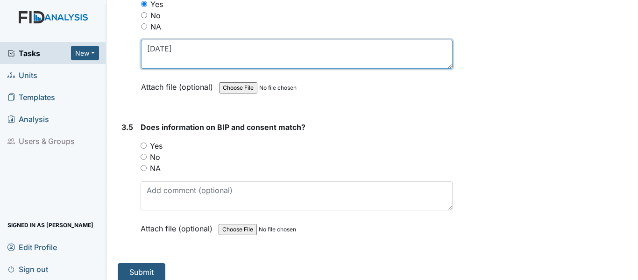
scroll to position [2720, 0]
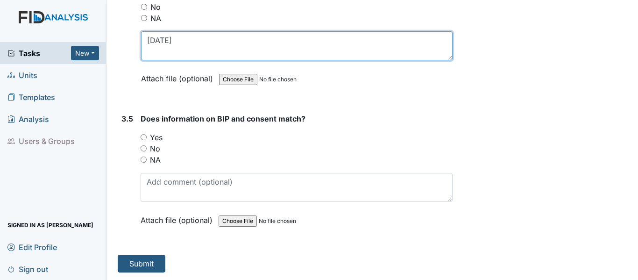
type textarea "10-27-25"
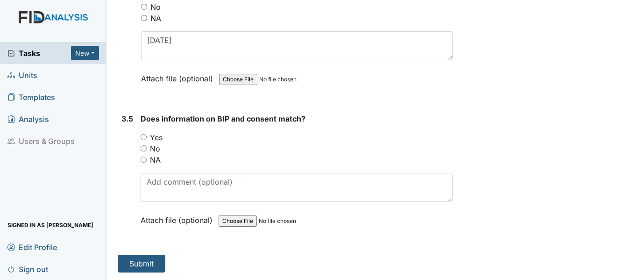
click at [143, 137] on input "Yes" at bounding box center [144, 137] width 6 height 6
radio input "true"
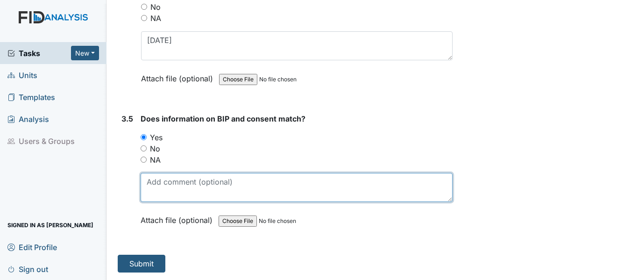
click at [155, 186] on textarea at bounding box center [297, 187] width 312 height 29
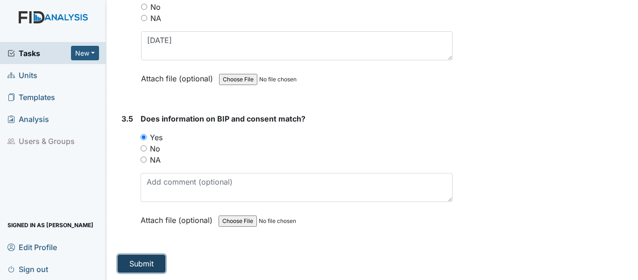
click at [145, 265] on button "Submit" at bounding box center [142, 263] width 48 height 18
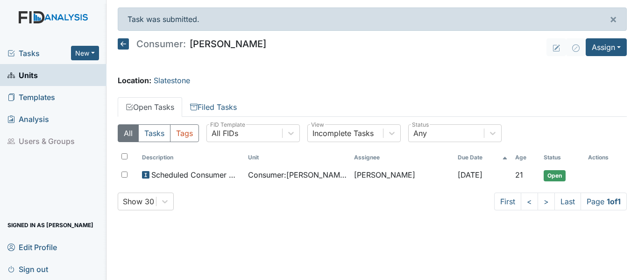
click at [126, 39] on icon at bounding box center [123, 43] width 11 height 11
click at [220, 105] on link "Filed Tasks" at bounding box center [213, 107] width 63 height 20
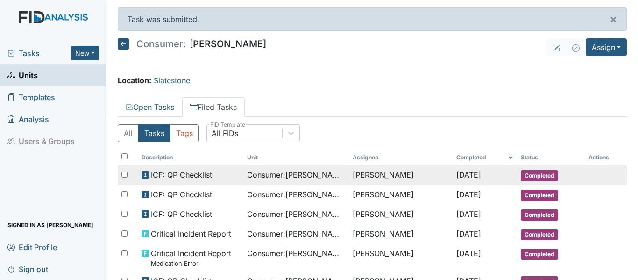
click at [125, 172] on input "checkbox" at bounding box center [124, 174] width 6 height 6
checkbox input "true"
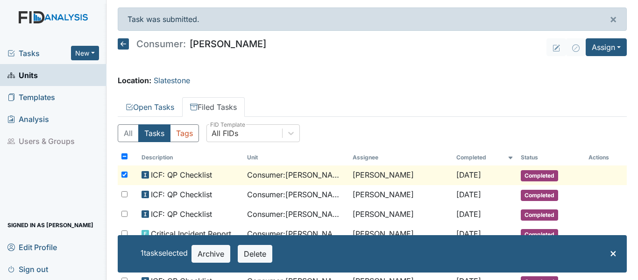
click at [130, 36] on main "Task was submitted. × Consumer: Deon Presson Assign Assign Form Assign Inspecti…" at bounding box center [371, 140] width 531 height 280
click at [121, 42] on icon at bounding box center [123, 43] width 11 height 11
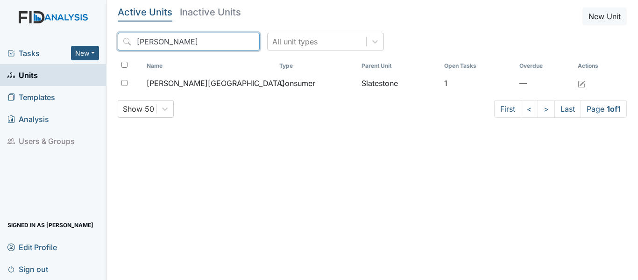
click at [165, 34] on input "[PERSON_NAME]" at bounding box center [189, 42] width 142 height 18
type input "D"
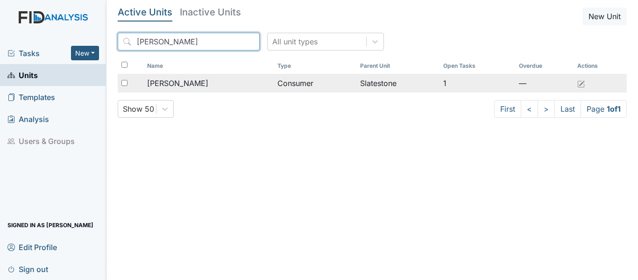
type input "[PERSON_NAME]"
click at [125, 83] on input "checkbox" at bounding box center [124, 83] width 6 height 6
checkbox input "true"
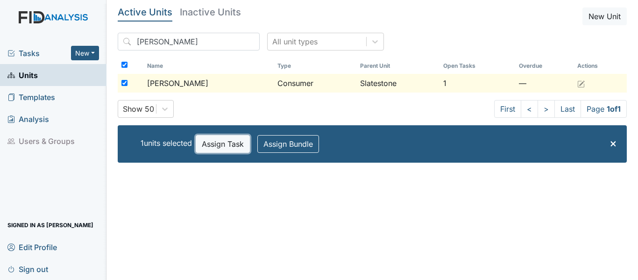
click at [213, 148] on button "Assign Task" at bounding box center [223, 144] width 54 height 18
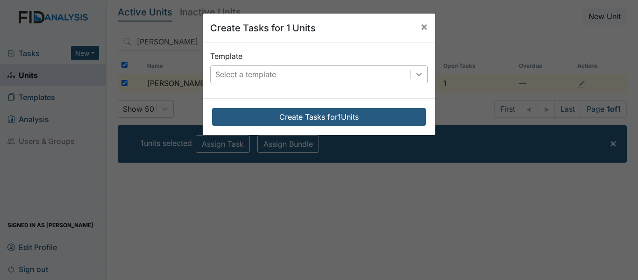
click at [415, 79] on div at bounding box center [418, 74] width 17 height 17
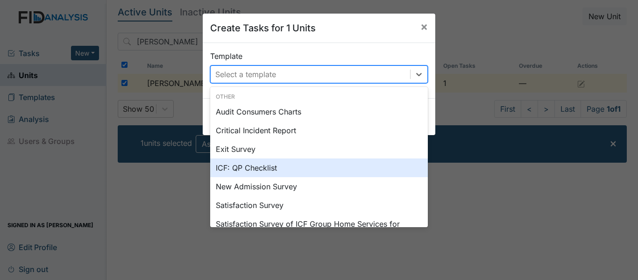
click at [237, 167] on div "ICF: QP Checklist" at bounding box center [319, 167] width 218 height 19
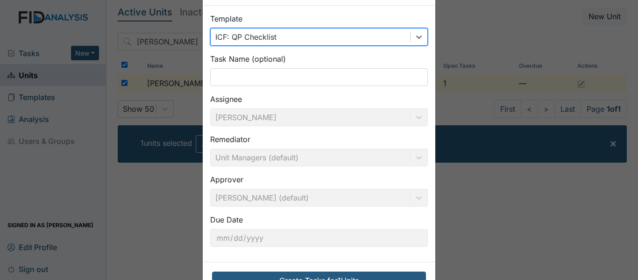
scroll to position [70, 0]
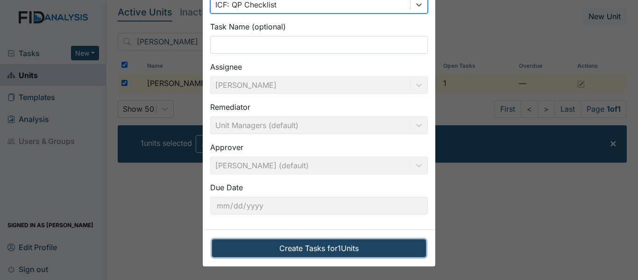
click at [312, 256] on button "Create Tasks for 1 Units" at bounding box center [319, 248] width 214 height 18
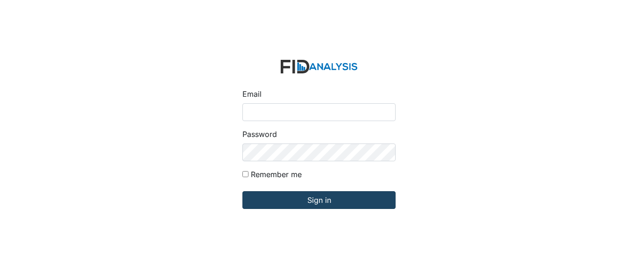
type input "[EMAIL_ADDRESS][DOMAIN_NAME]"
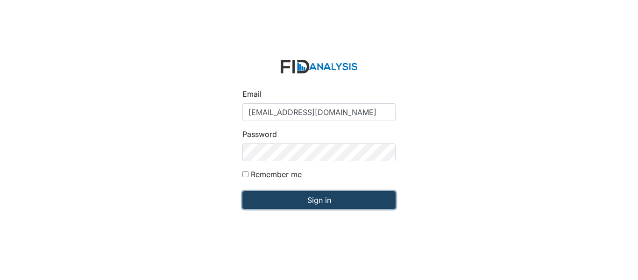
click at [286, 202] on input "Sign in" at bounding box center [318, 200] width 153 height 18
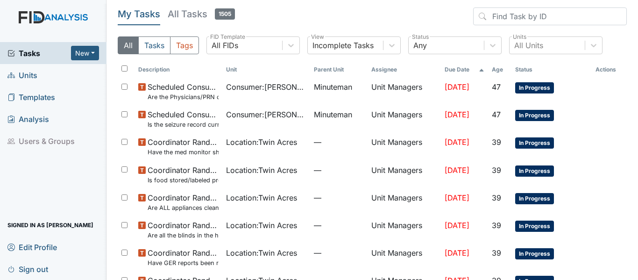
click at [32, 71] on span "Units" at bounding box center [22, 75] width 30 height 14
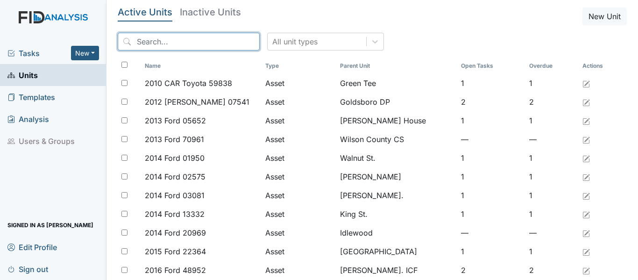
click at [140, 36] on input "search" at bounding box center [189, 42] width 142 height 18
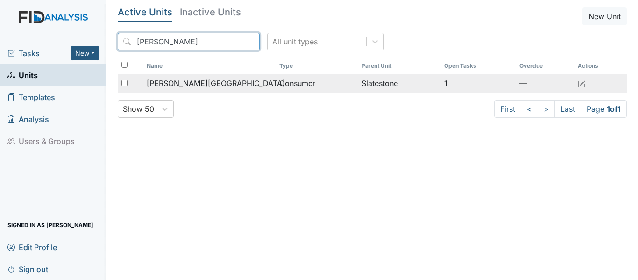
type input "Deon"
click at [230, 81] on div "[PERSON_NAME][GEOGRAPHIC_DATA]" at bounding box center [209, 82] width 125 height 11
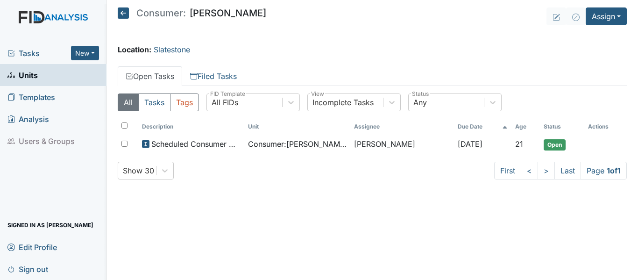
click at [122, 11] on icon at bounding box center [123, 12] width 11 height 11
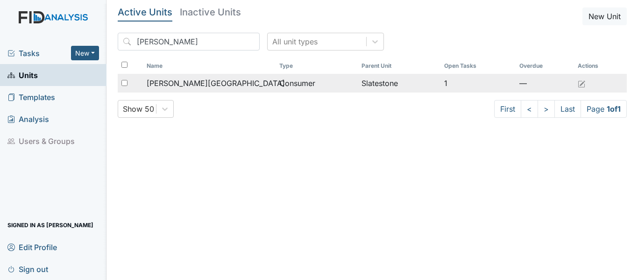
click at [125, 83] on input "checkbox" at bounding box center [124, 83] width 6 height 6
checkbox input "true"
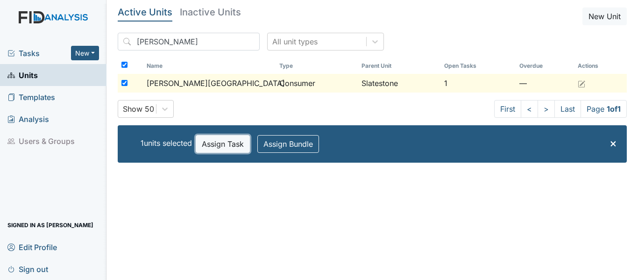
click at [220, 142] on button "Assign Task" at bounding box center [223, 144] width 54 height 18
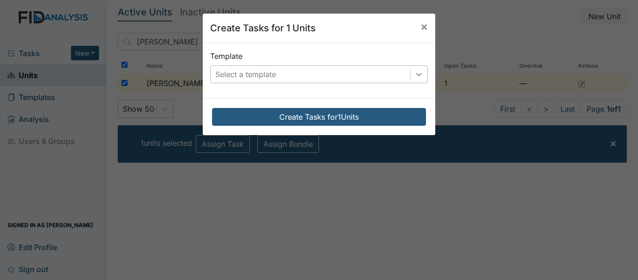
click at [415, 76] on icon at bounding box center [418, 74] width 9 height 9
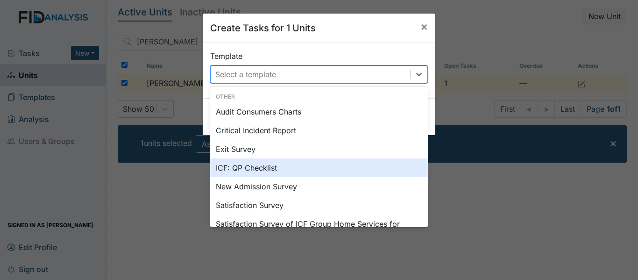
click at [240, 167] on div "ICF: QP Checklist" at bounding box center [319, 167] width 218 height 19
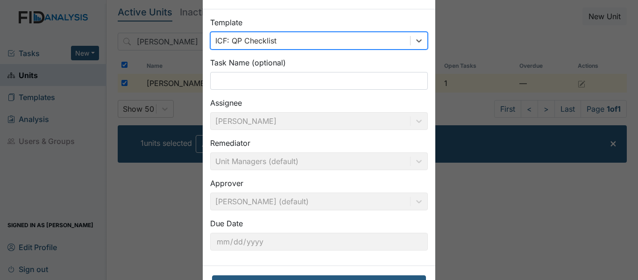
scroll to position [70, 0]
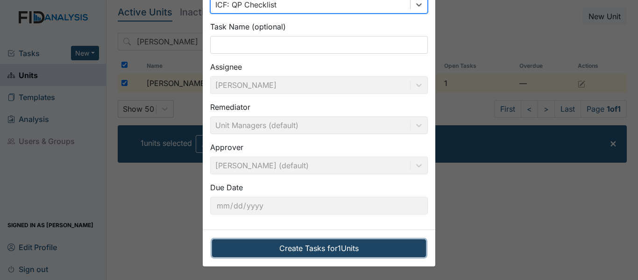
click at [288, 248] on button "Create Tasks for 1 Units" at bounding box center [319, 248] width 214 height 18
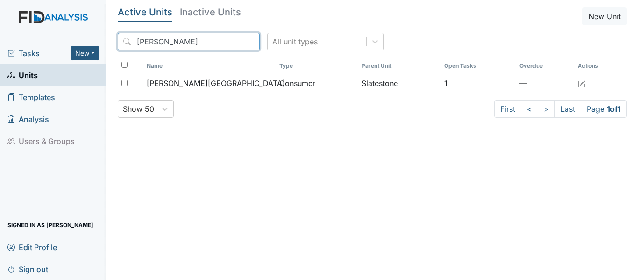
click at [155, 41] on input "[PERSON_NAME]" at bounding box center [189, 42] width 142 height 18
type input "D"
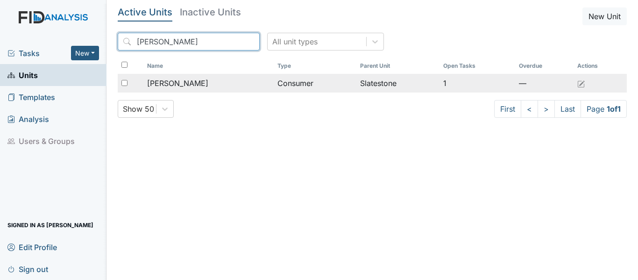
type input "[PERSON_NAME]"
click at [222, 87] on div "[PERSON_NAME]" at bounding box center [208, 82] width 123 height 11
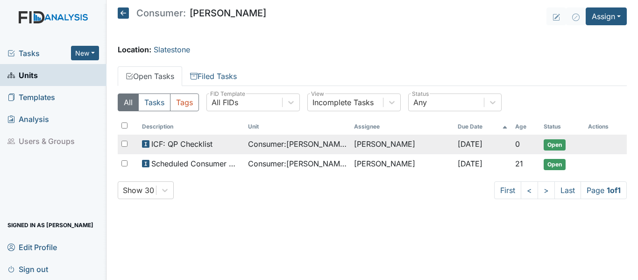
click at [125, 144] on input "checkbox" at bounding box center [124, 144] width 6 height 6
checkbox input "true"
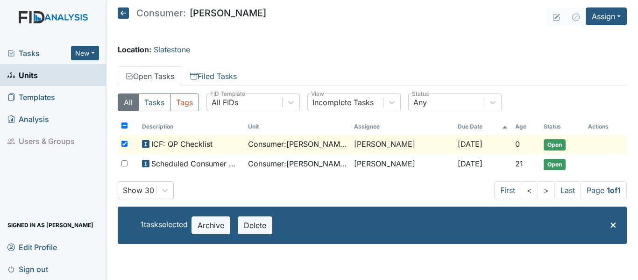
click at [549, 142] on span "Open" at bounding box center [554, 144] width 22 height 11
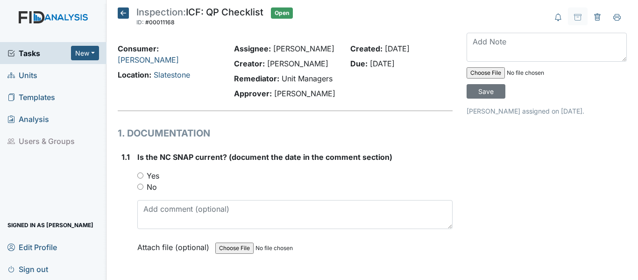
click at [141, 175] on input "Yes" at bounding box center [140, 175] width 6 height 6
radio input "true"
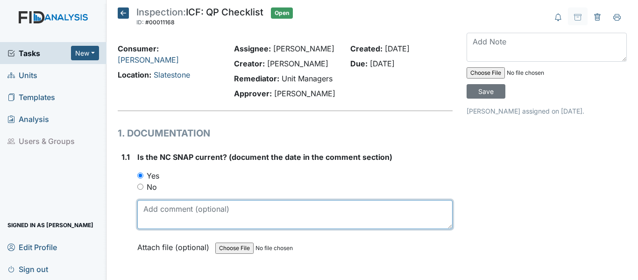
click at [141, 208] on textarea at bounding box center [294, 214] width 315 height 29
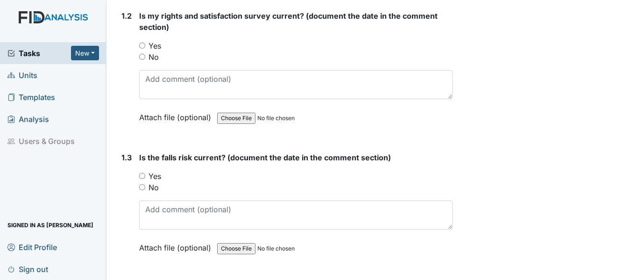
scroll to position [280, 0]
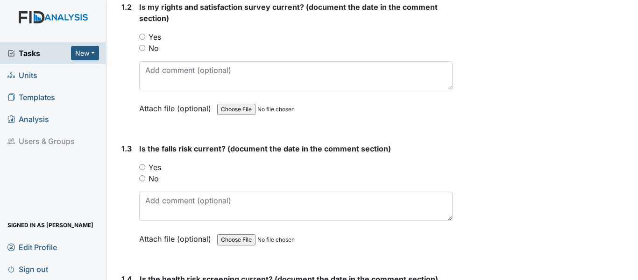
type textarea "[DATE]"
click at [140, 166] on input "Yes" at bounding box center [142, 167] width 6 height 6
radio input "true"
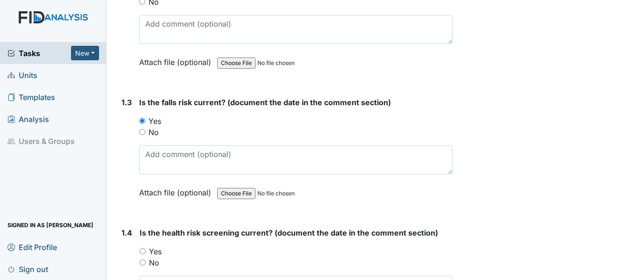
scroll to position [327, 0]
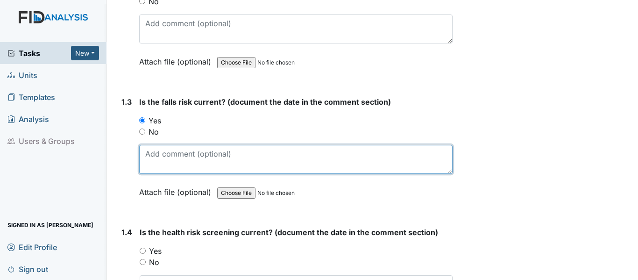
click at [153, 155] on textarea at bounding box center [295, 159] width 313 height 29
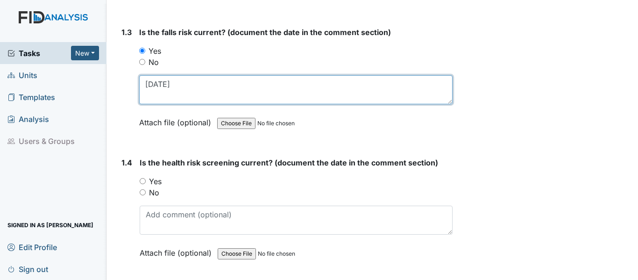
scroll to position [513, 0]
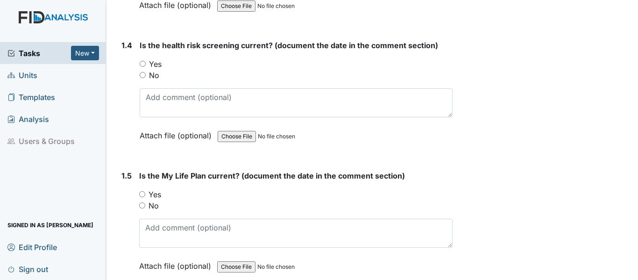
type textarea "7-9-25"
click at [141, 61] on input "Yes" at bounding box center [143, 64] width 6 height 6
radio input "true"
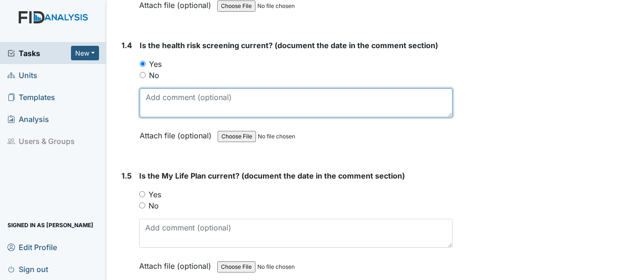
click at [145, 99] on textarea at bounding box center [296, 102] width 313 height 29
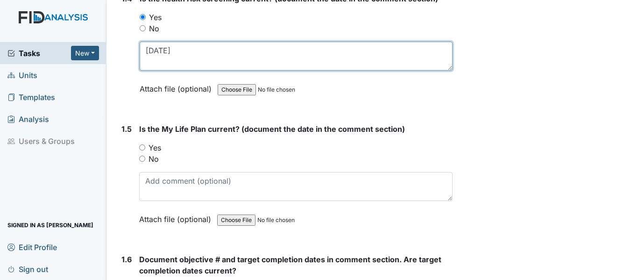
type textarea "7-9-25"
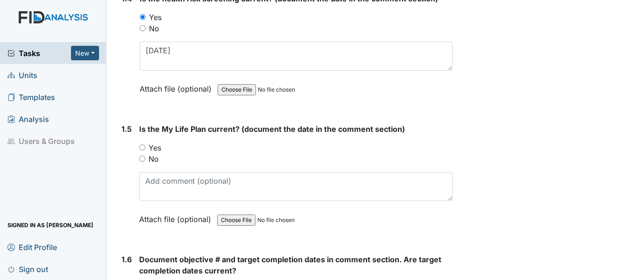
click at [142, 146] on input "Yes" at bounding box center [142, 147] width 6 height 6
radio input "true"
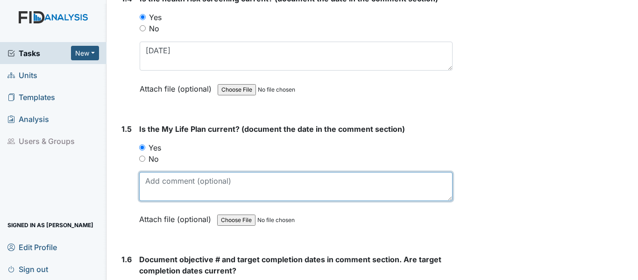
drag, startPoint x: 150, startPoint y: 183, endPoint x: 178, endPoint y: 189, distance: 29.1
click at [151, 183] on textarea at bounding box center [295, 186] width 313 height 29
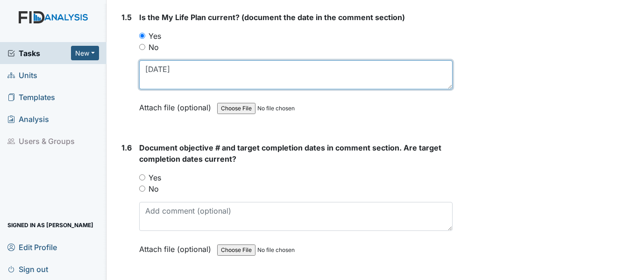
scroll to position [747, 0]
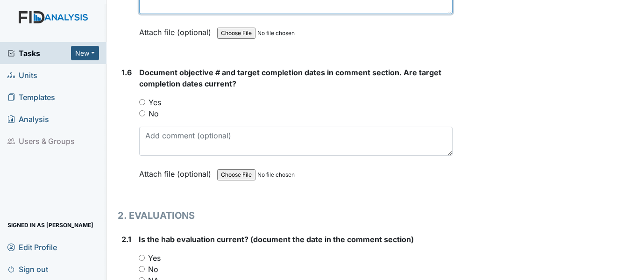
type textarea "7-9-25"
click at [145, 99] on input "Yes" at bounding box center [142, 102] width 6 height 6
radio input "true"
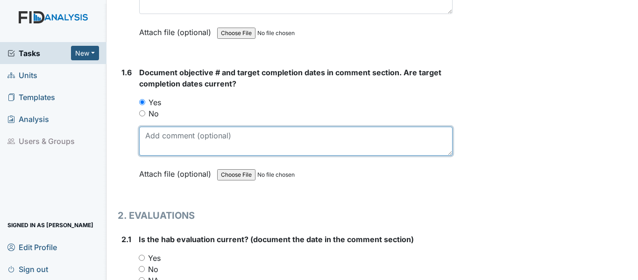
click at [141, 133] on textarea at bounding box center [295, 140] width 313 height 29
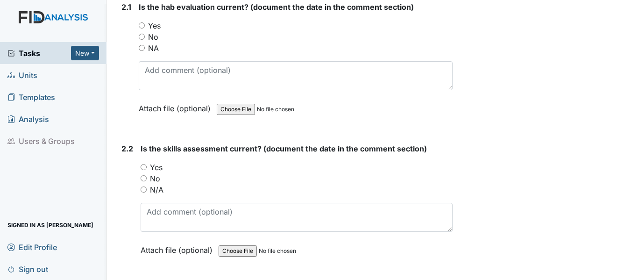
scroll to position [980, 0]
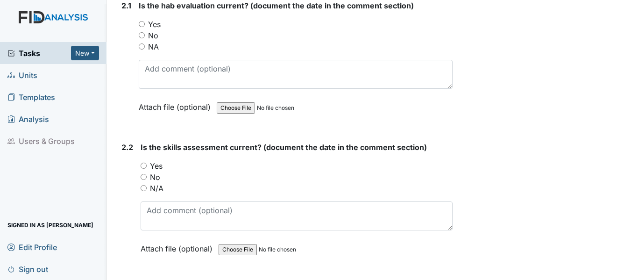
type textarea "FA030 2-28-26 SC047 10-31-25 WK008 10/31/25"
click at [139, 21] on input "Yes" at bounding box center [142, 24] width 6 height 6
radio input "true"
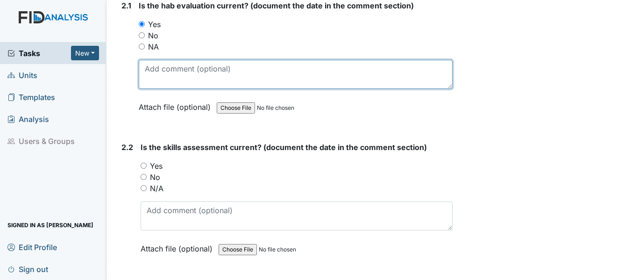
click at [142, 69] on textarea at bounding box center [296, 74] width 314 height 29
type textarea "7/9/25"
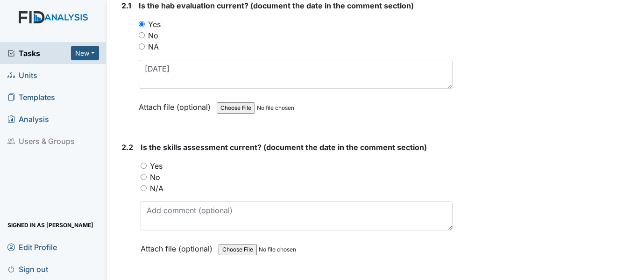
click at [142, 165] on input "Yes" at bounding box center [144, 165] width 6 height 6
radio input "true"
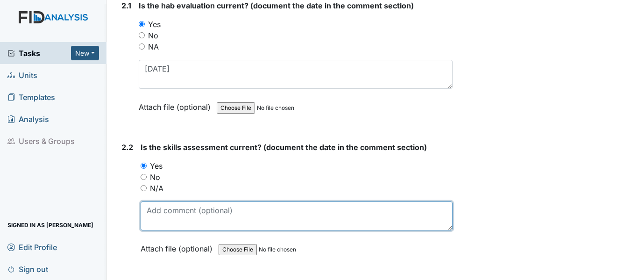
click at [147, 216] on textarea at bounding box center [297, 215] width 312 height 29
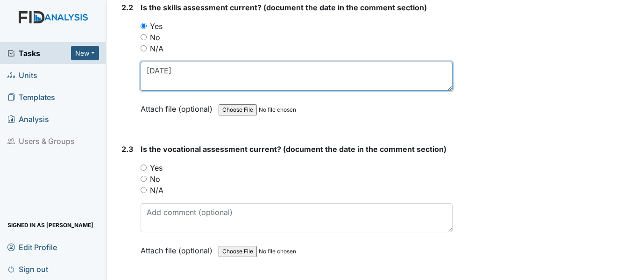
scroll to position [1120, 0]
type textarea "7/9/25"
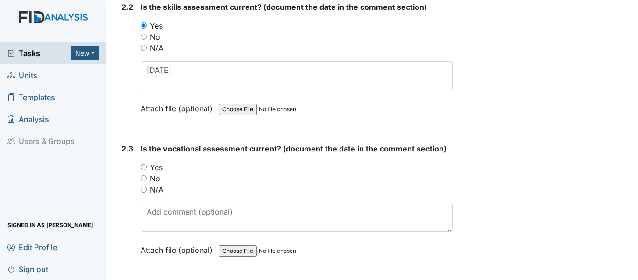
click at [141, 167] on input "Yes" at bounding box center [144, 167] width 6 height 6
radio input "true"
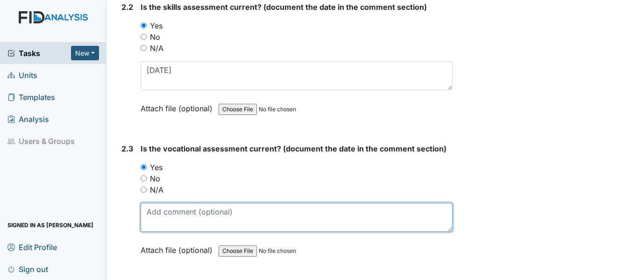
click at [148, 214] on textarea at bounding box center [297, 217] width 312 height 29
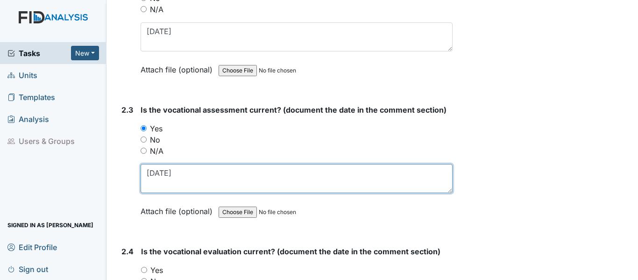
scroll to position [1260, 0]
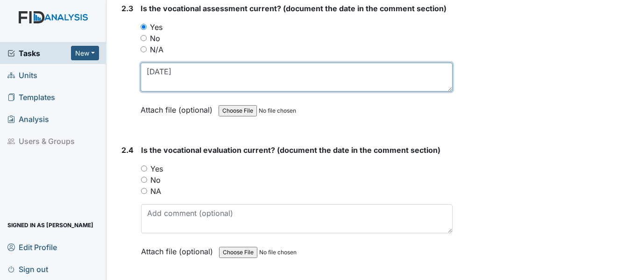
type textarea "7/9/25"
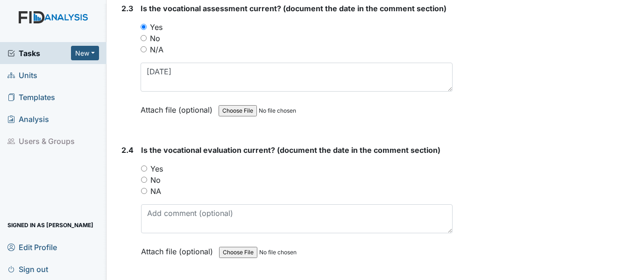
click at [142, 169] on input "Yes" at bounding box center [144, 168] width 6 height 6
radio input "true"
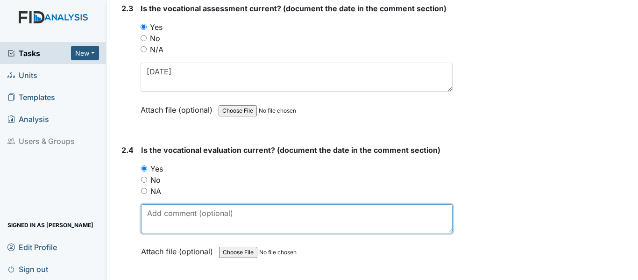
click at [153, 214] on textarea at bounding box center [296, 218] width 311 height 29
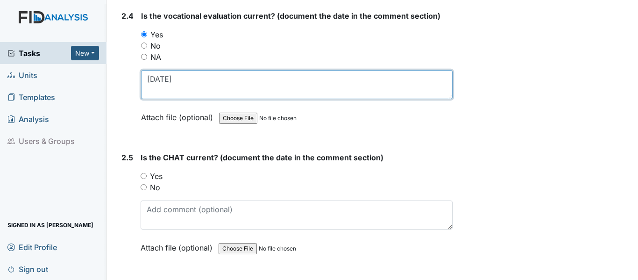
scroll to position [1400, 0]
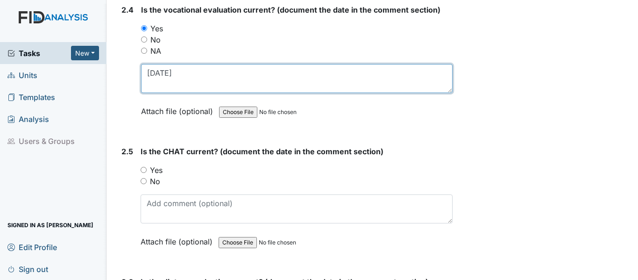
type textarea "7/9/25"
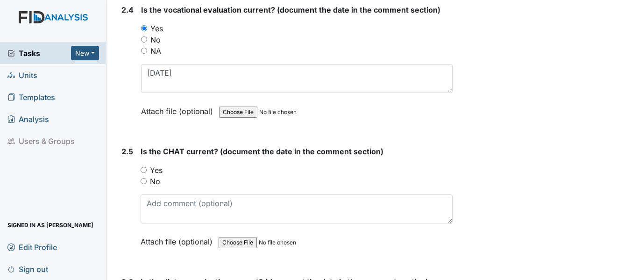
click at [142, 168] on input "Yes" at bounding box center [144, 170] width 6 height 6
radio input "true"
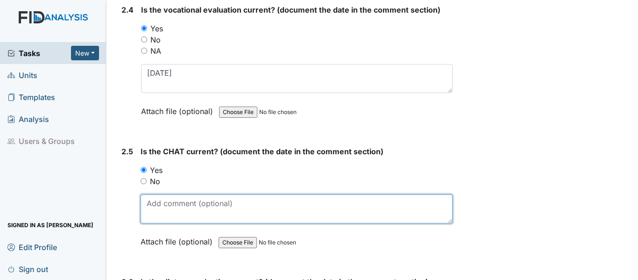
click at [150, 202] on textarea at bounding box center [297, 208] width 312 height 29
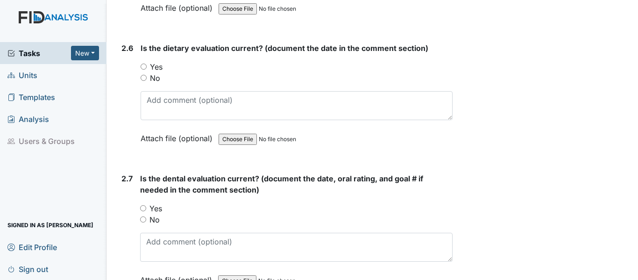
scroll to position [1587, 0]
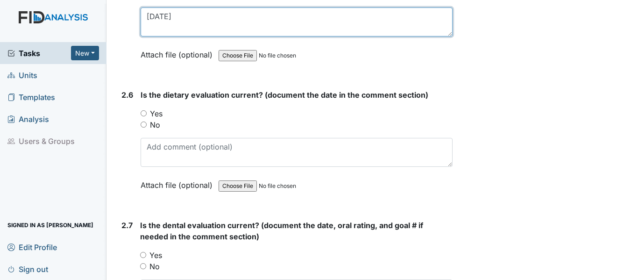
type textarea "7/9/25"
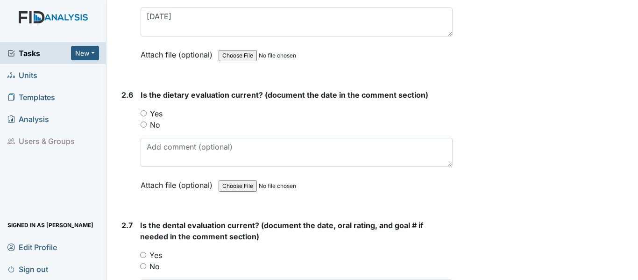
click at [141, 112] on input "Yes" at bounding box center [144, 113] width 6 height 6
radio input "true"
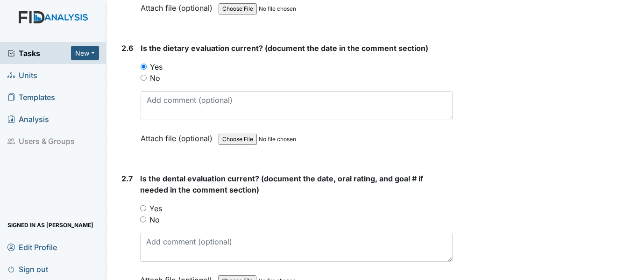
click at [143, 207] on input "Yes" at bounding box center [143, 208] width 6 height 6
radio input "true"
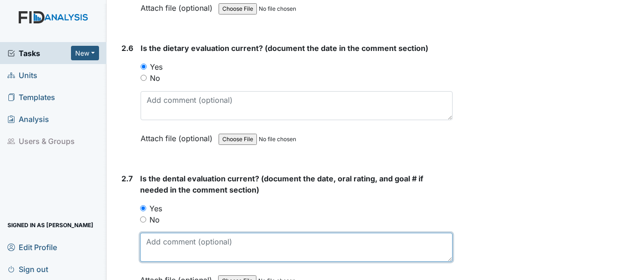
click at [158, 243] on textarea at bounding box center [296, 246] width 312 height 29
type textarea "6-6-25"
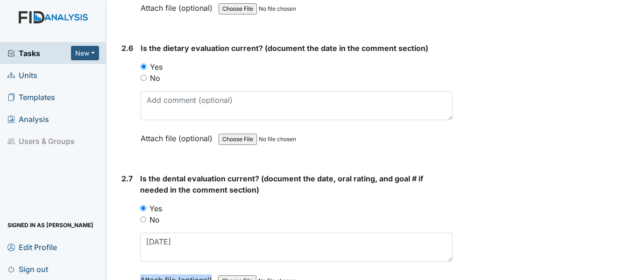
click at [225, 279] on html "Tasks New Form Inspection Document Bundle Units Templates Analysis Users & Grou…" at bounding box center [319, 140] width 638 height 280
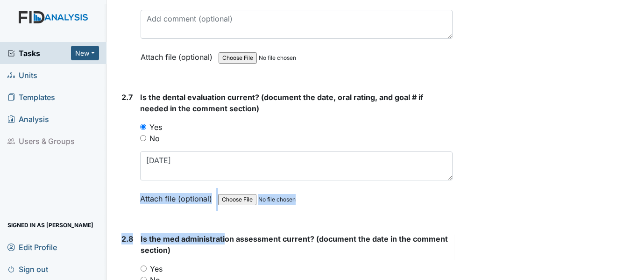
scroll to position [1820, 0]
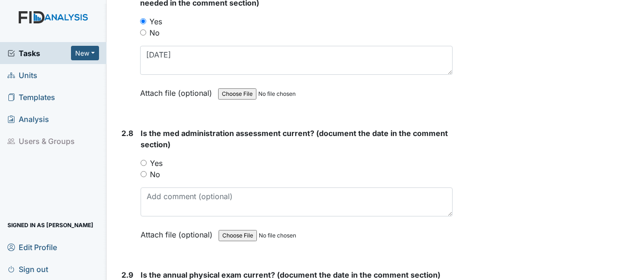
click at [182, 142] on strong "Is the med administration assessment current? (document the date in the comment…" at bounding box center [297, 138] width 312 height 22
click at [144, 165] on input "Yes" at bounding box center [144, 163] width 6 height 6
radio input "true"
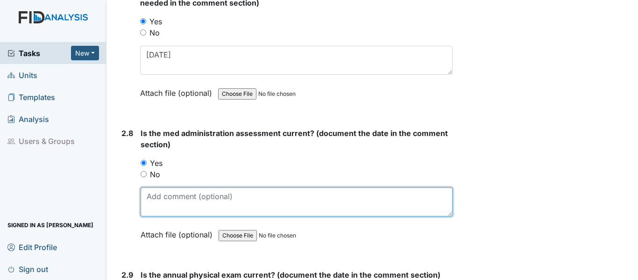
click at [147, 191] on textarea at bounding box center [297, 201] width 312 height 29
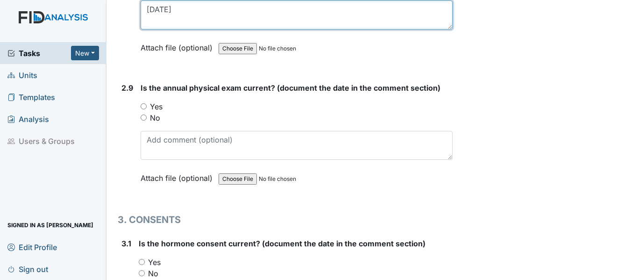
type textarea "3-27-25"
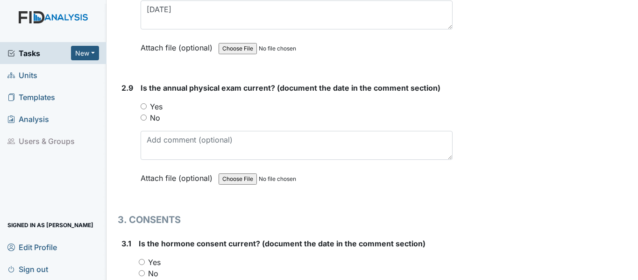
click at [143, 104] on input "Yes" at bounding box center [144, 106] width 6 height 6
radio input "true"
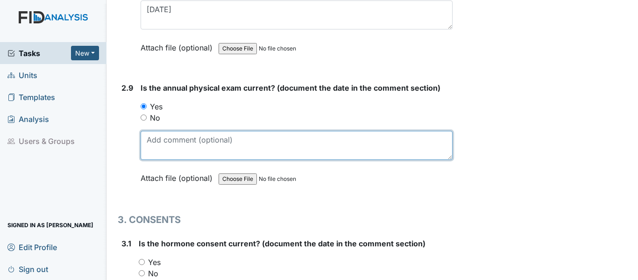
click at [152, 141] on textarea at bounding box center [297, 145] width 312 height 29
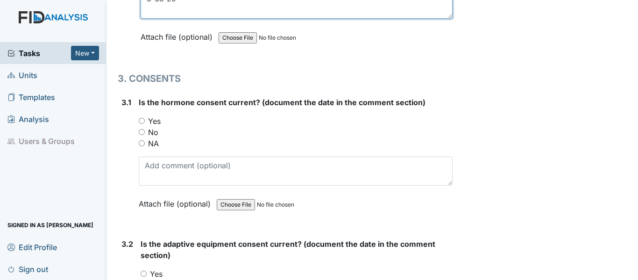
scroll to position [2147, 0]
type textarea "3-63-25"
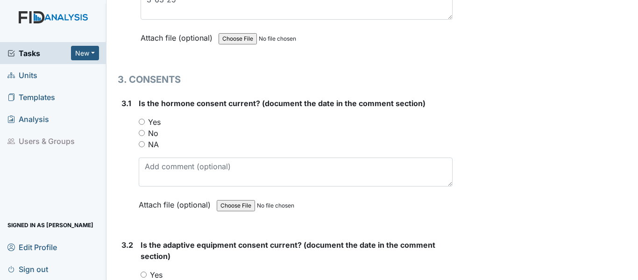
click at [142, 140] on div "NA" at bounding box center [296, 144] width 314 height 11
click at [141, 144] on input "NA" at bounding box center [142, 144] width 6 height 6
radio input "true"
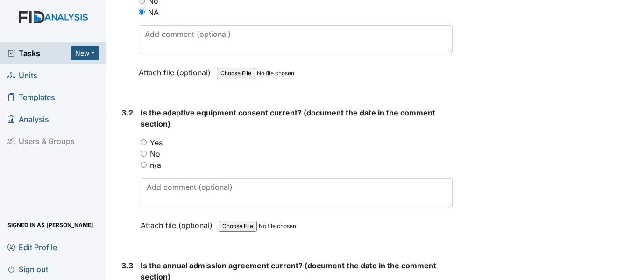
scroll to position [2287, 0]
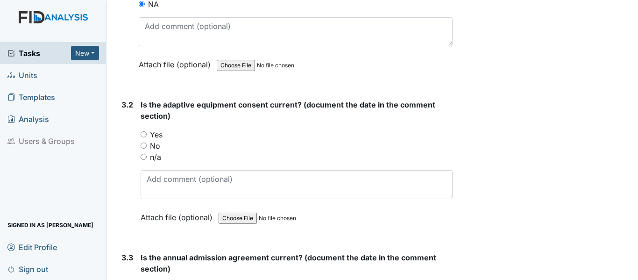
click at [144, 156] on input "n/a" at bounding box center [144, 157] width 6 height 6
radio input "true"
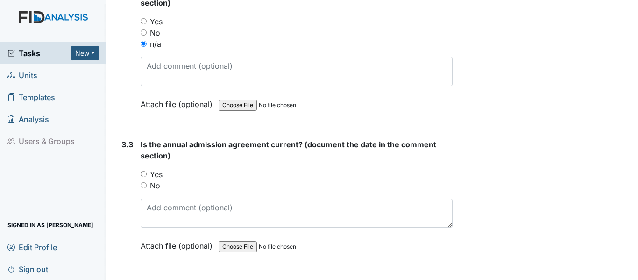
scroll to position [2474, 0]
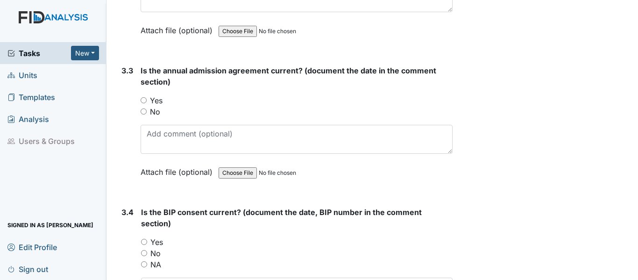
click at [144, 98] on input "Yes" at bounding box center [144, 100] width 6 height 6
radio input "true"
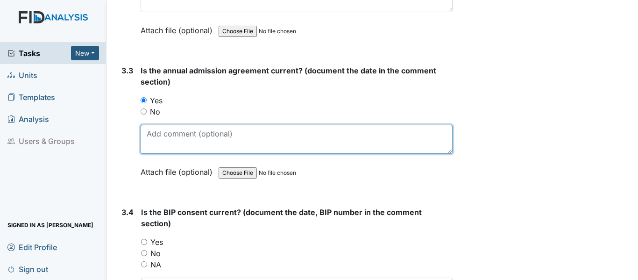
click at [147, 129] on textarea at bounding box center [297, 139] width 312 height 29
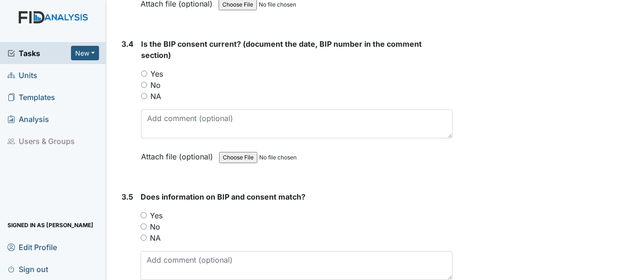
scroll to position [2661, 0]
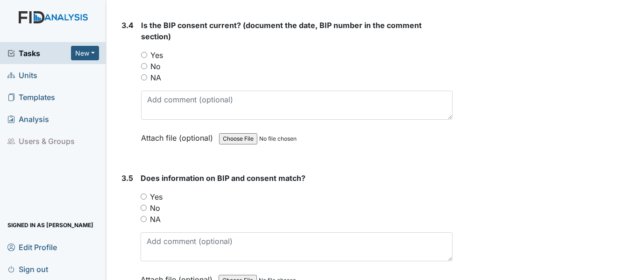
type textarea "4-3-26"
click at [144, 53] on input "Yes" at bounding box center [144, 55] width 6 height 6
radio input "true"
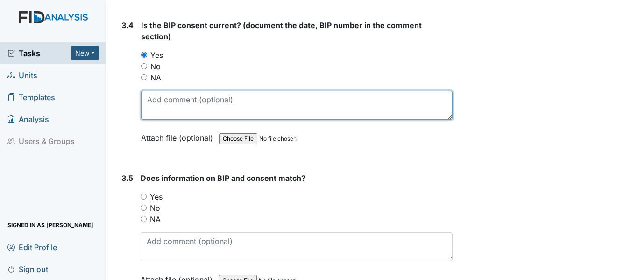
click at [146, 103] on textarea at bounding box center [296, 105] width 311 height 29
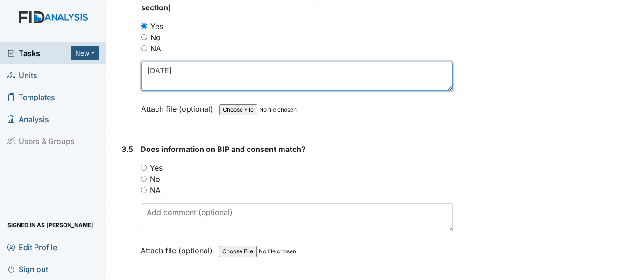
scroll to position [2720, 0]
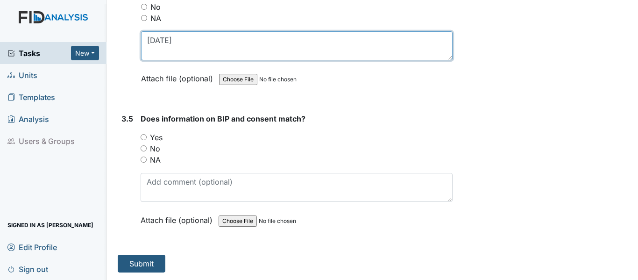
type textarea "10-23-25"
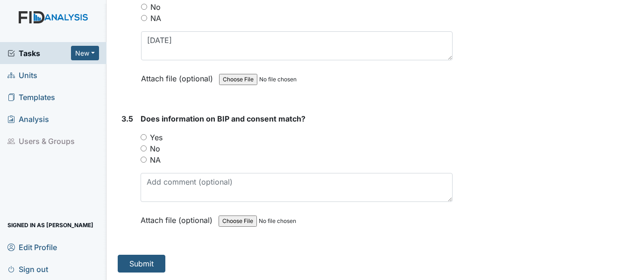
click at [141, 135] on input "Yes" at bounding box center [144, 137] width 6 height 6
radio input "true"
click at [121, 267] on button "Submit" at bounding box center [142, 263] width 48 height 18
